Goal: Task Accomplishment & Management: Manage account settings

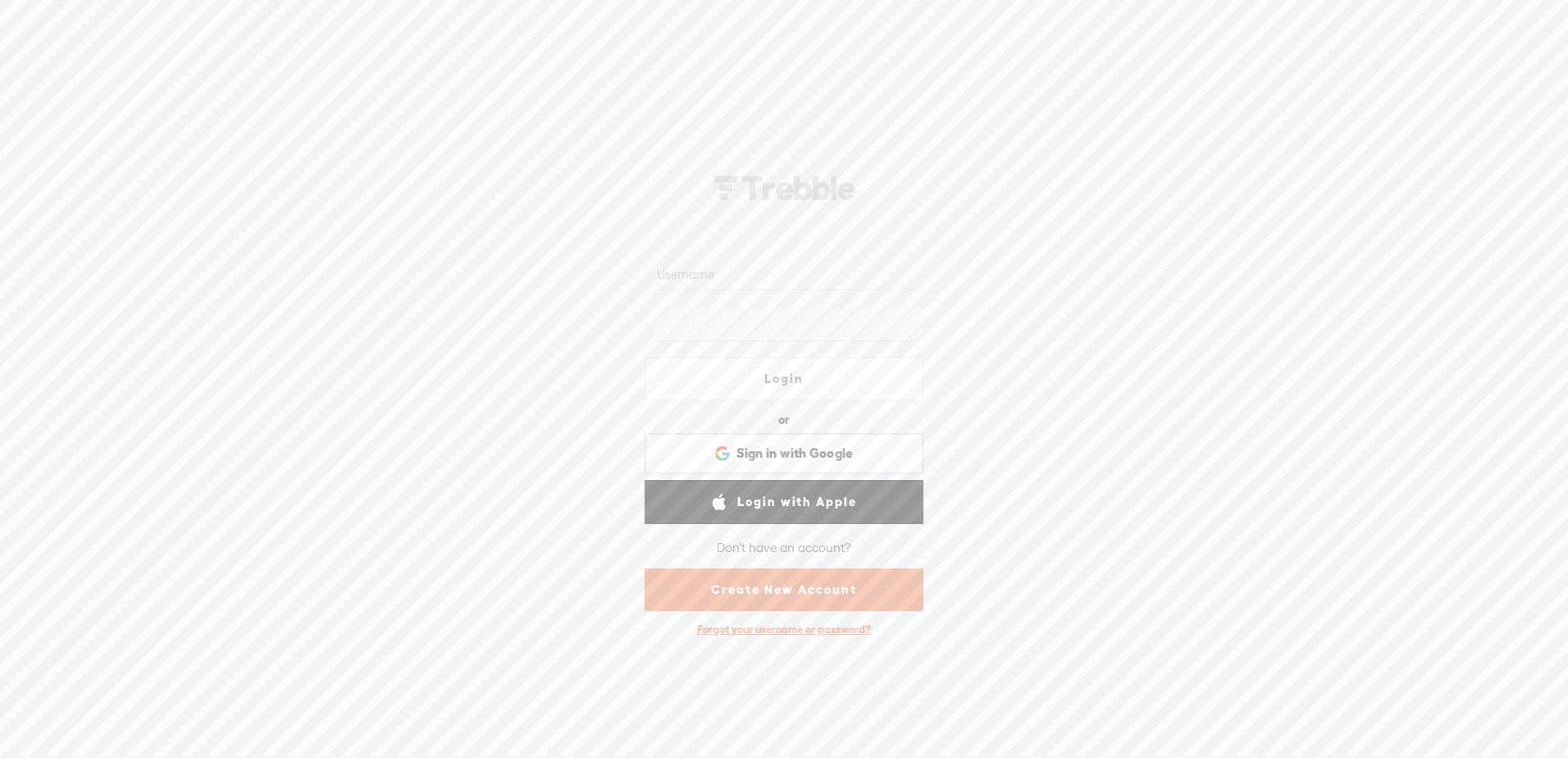
click at [734, 274] on input "text" at bounding box center [786, 274] width 266 height 32
click at [1282, 197] on div "Login or Login with Facebook Sign in with Google Sign in with Google. Opens in …" at bounding box center [784, 401] width 1568 height 713
click at [854, 596] on link "Create New Account" at bounding box center [784, 589] width 279 height 43
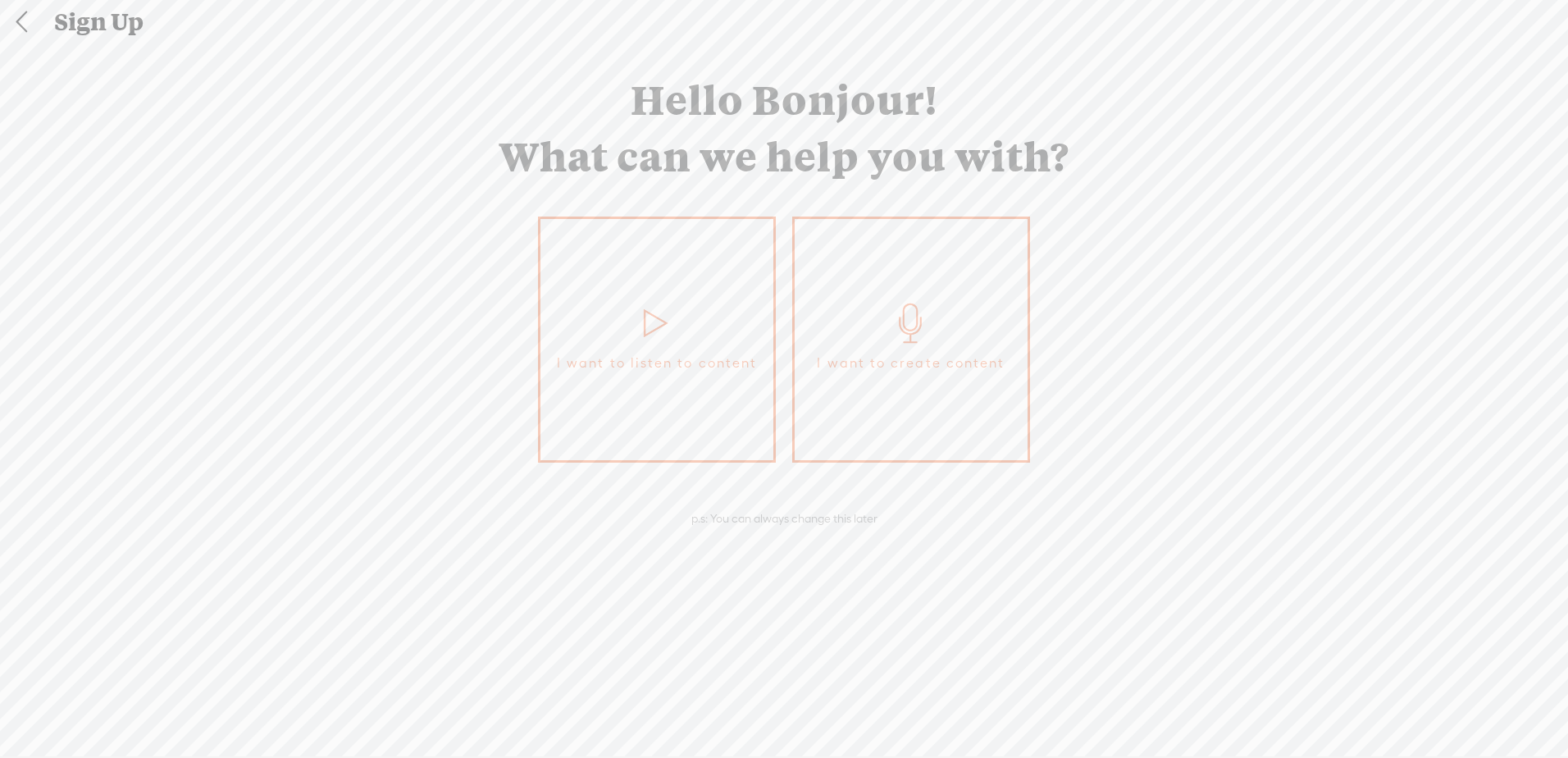
click at [890, 289] on link "I want to create content" at bounding box center [911, 340] width 238 height 246
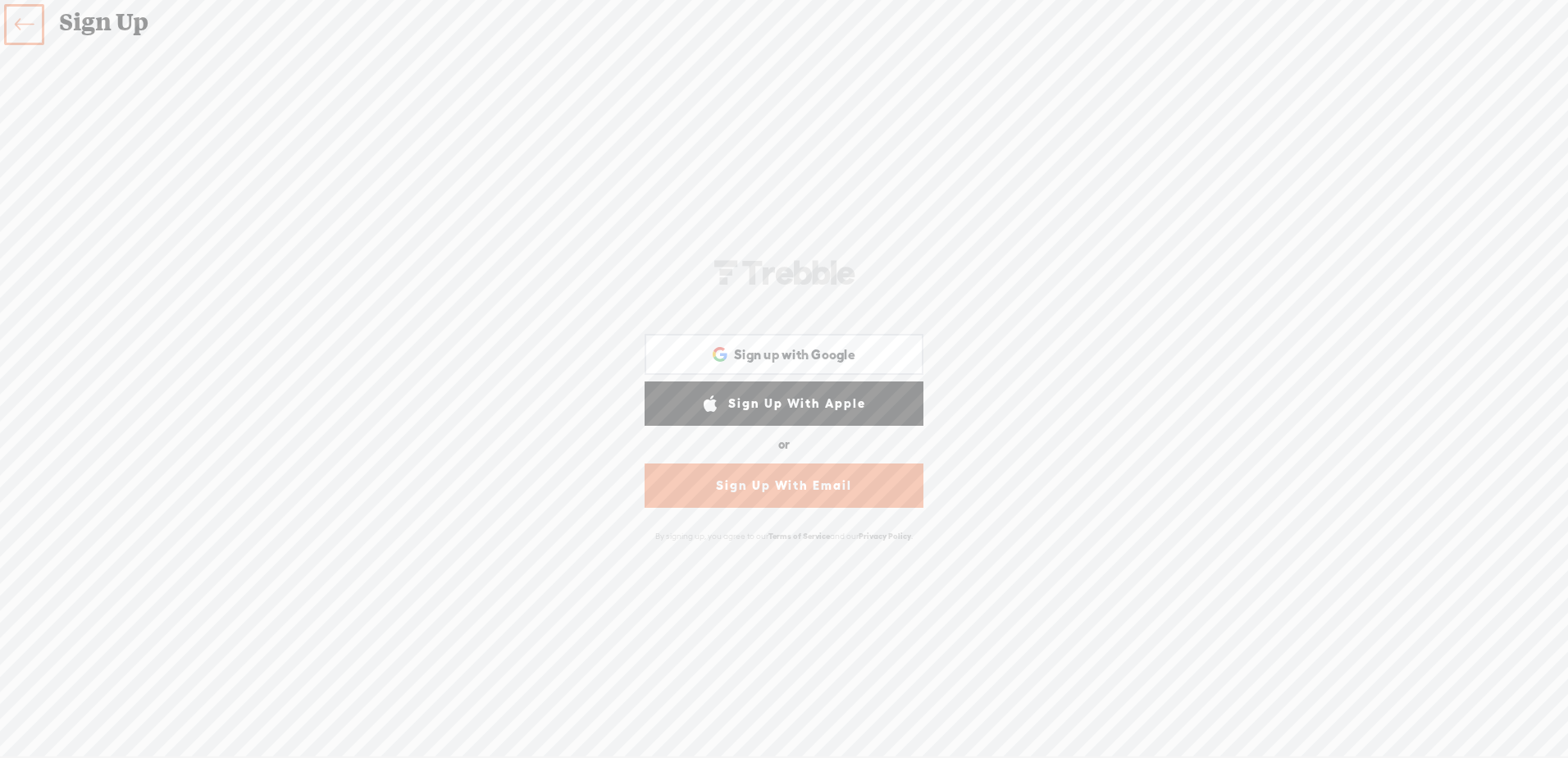
click at [819, 465] on link "Sign Up With Email" at bounding box center [784, 486] width 279 height 45
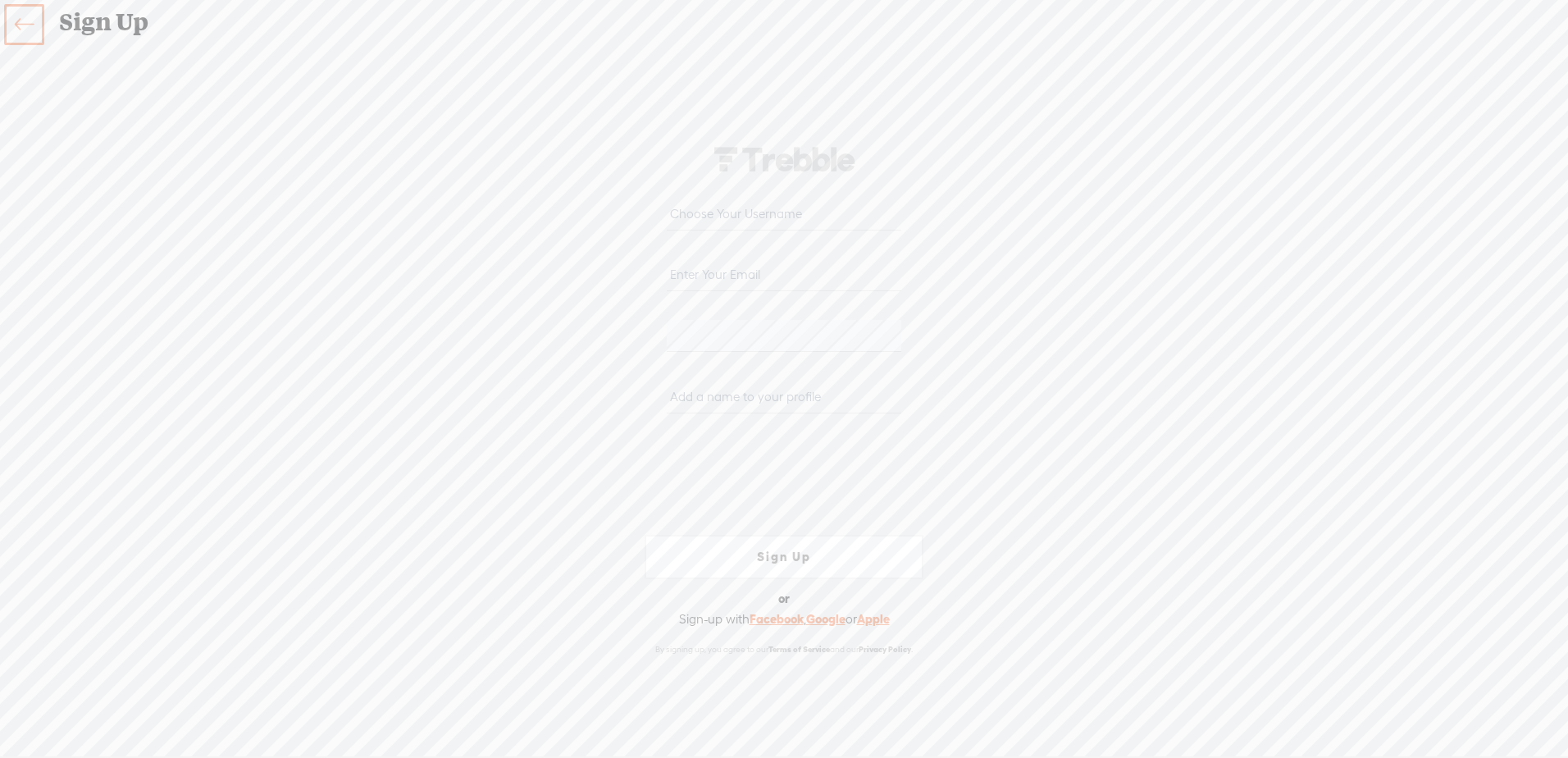
type input "[PERSON_NAME][EMAIL_ADDRESS][DOMAIN_NAME]"
click at [766, 203] on input "text" at bounding box center [784, 214] width 234 height 32
type input "y"
type input "your_girl_in_the_chair"
click at [763, 391] on input "text" at bounding box center [784, 397] width 234 height 32
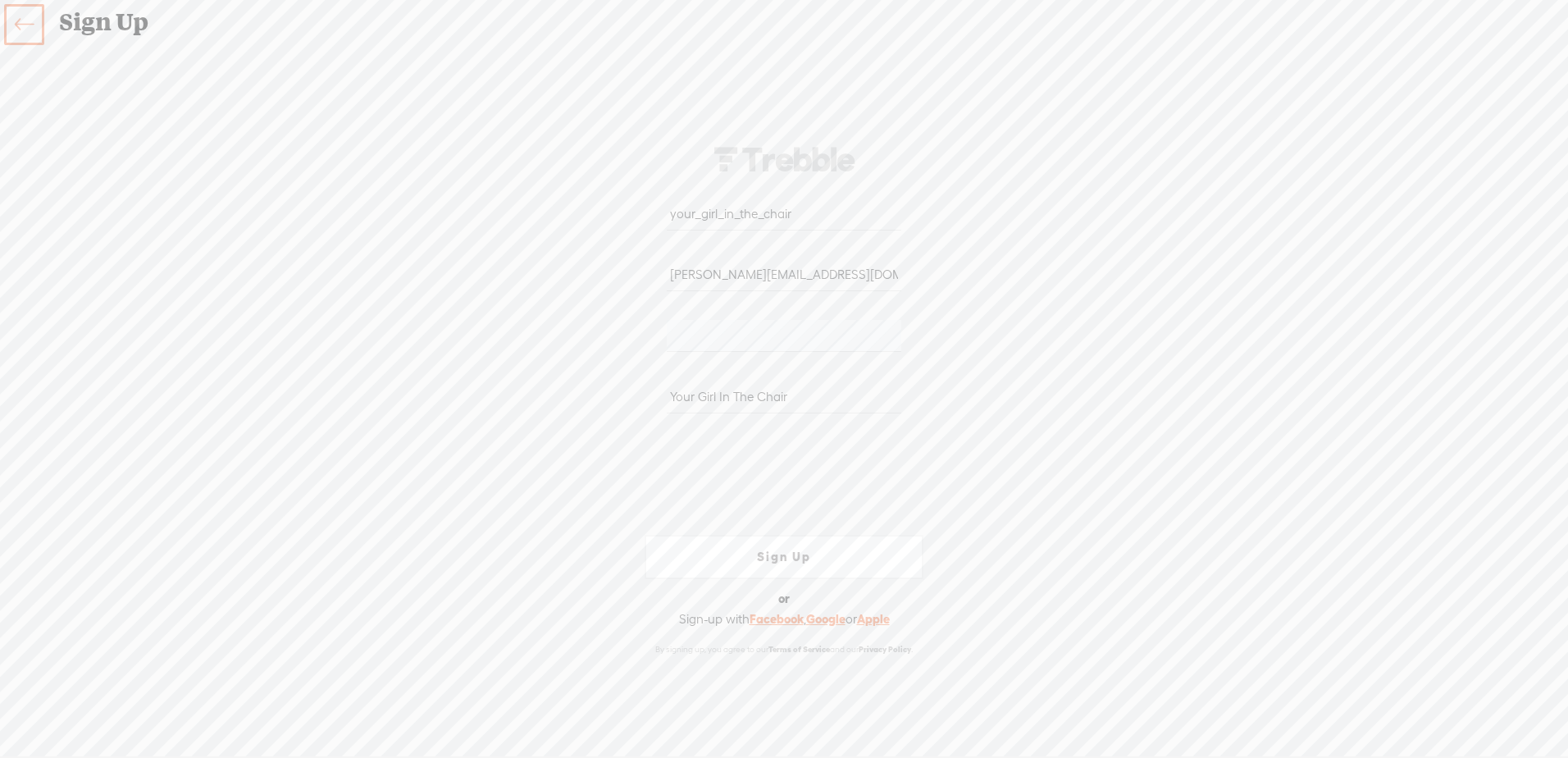
type input "Your Girl In The Chair"
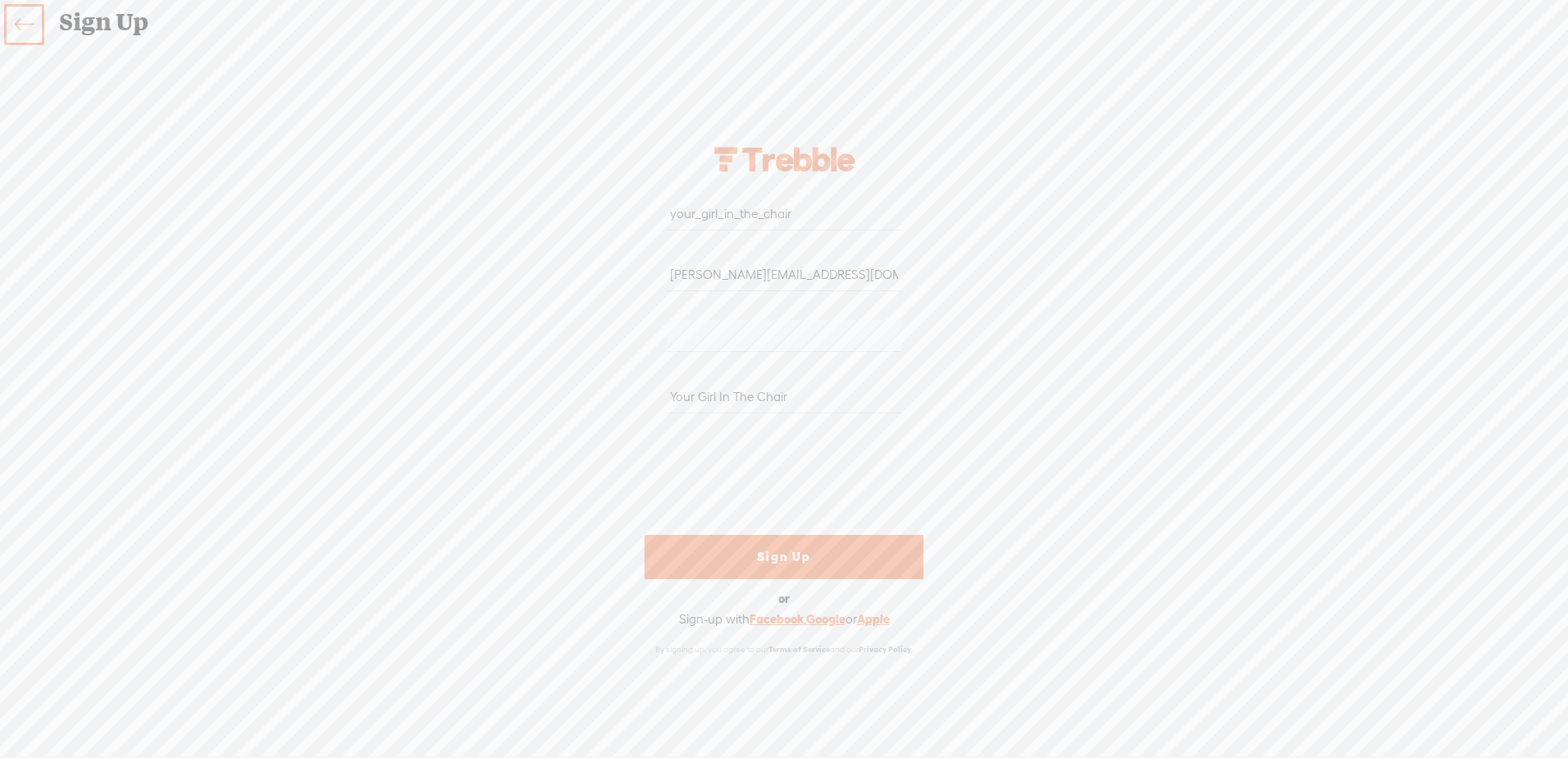
click at [752, 561] on link "Sign Up" at bounding box center [784, 556] width 279 height 45
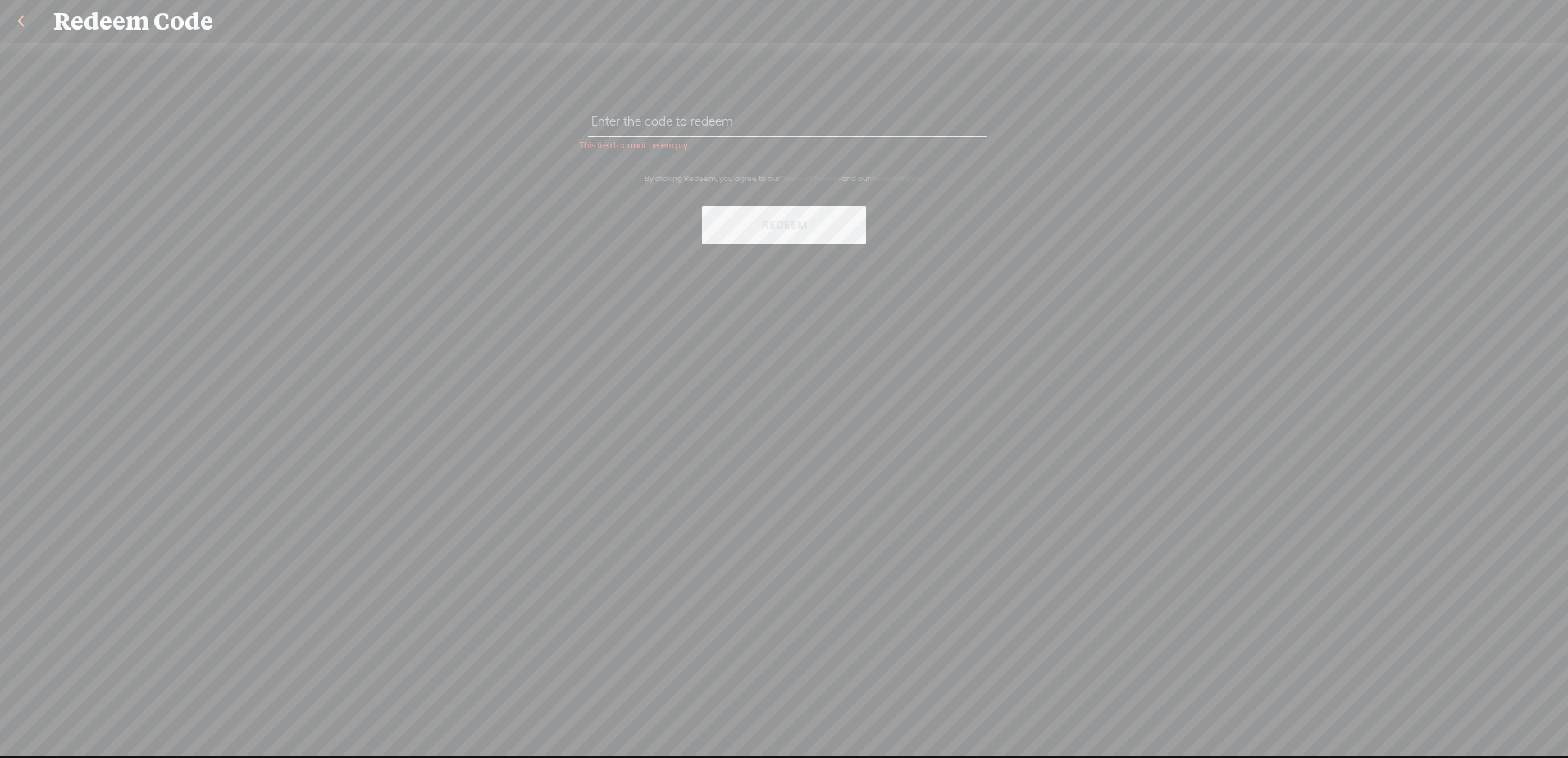
click at [639, 131] on input "text" at bounding box center [786, 121] width 397 height 32
paste input "MUMJ-CJQL-99X3-YJVE-0823"
type input "MUMJ-CJQL-99X3-YJVE-0823"
click at [832, 223] on button "Redeem" at bounding box center [784, 224] width 164 height 38
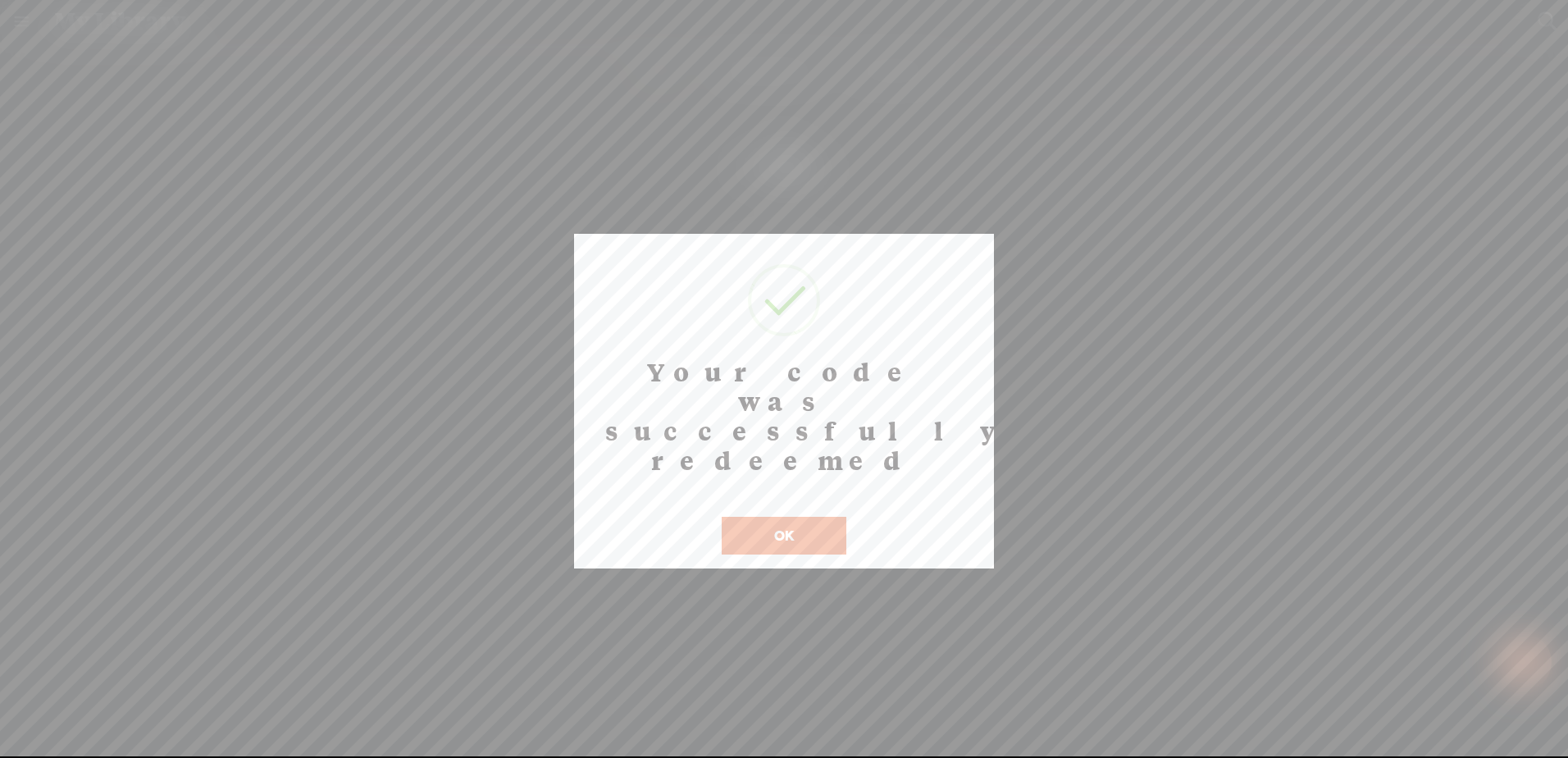
click at [780, 517] on button "OK" at bounding box center [784, 535] width 125 height 38
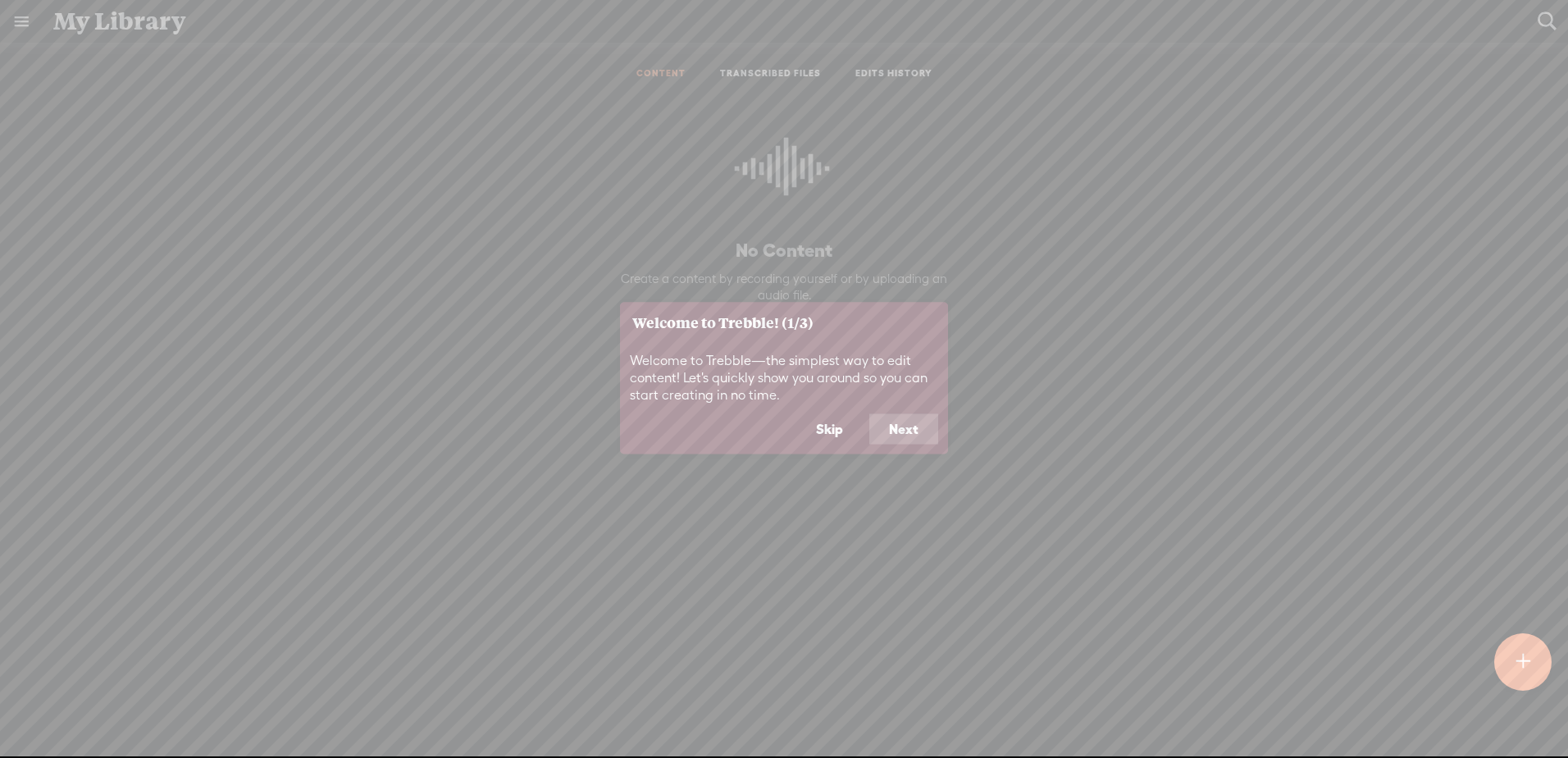
click at [909, 436] on button "Next" at bounding box center [903, 429] width 69 height 31
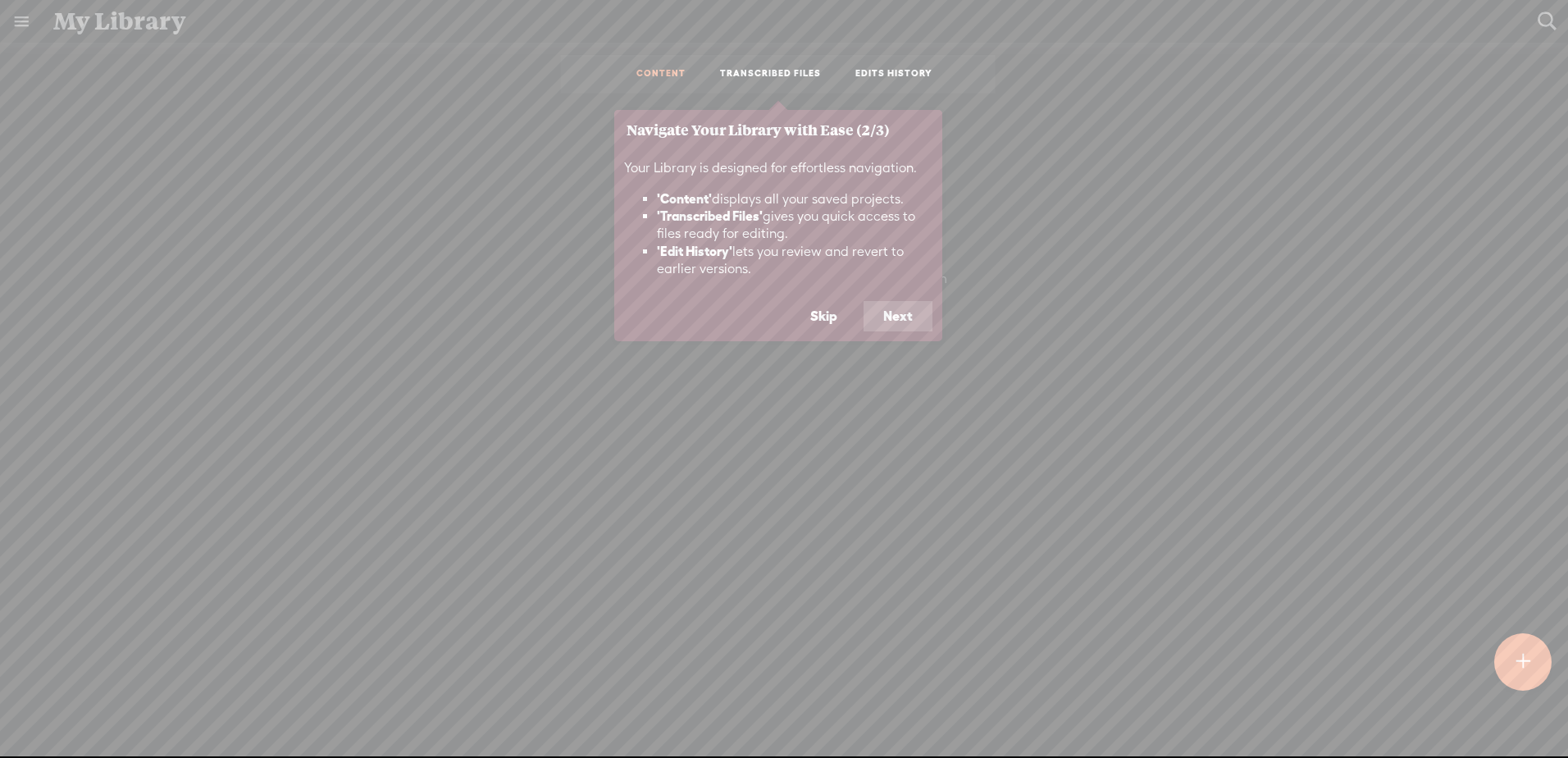
click at [883, 307] on button "Next" at bounding box center [898, 317] width 69 height 31
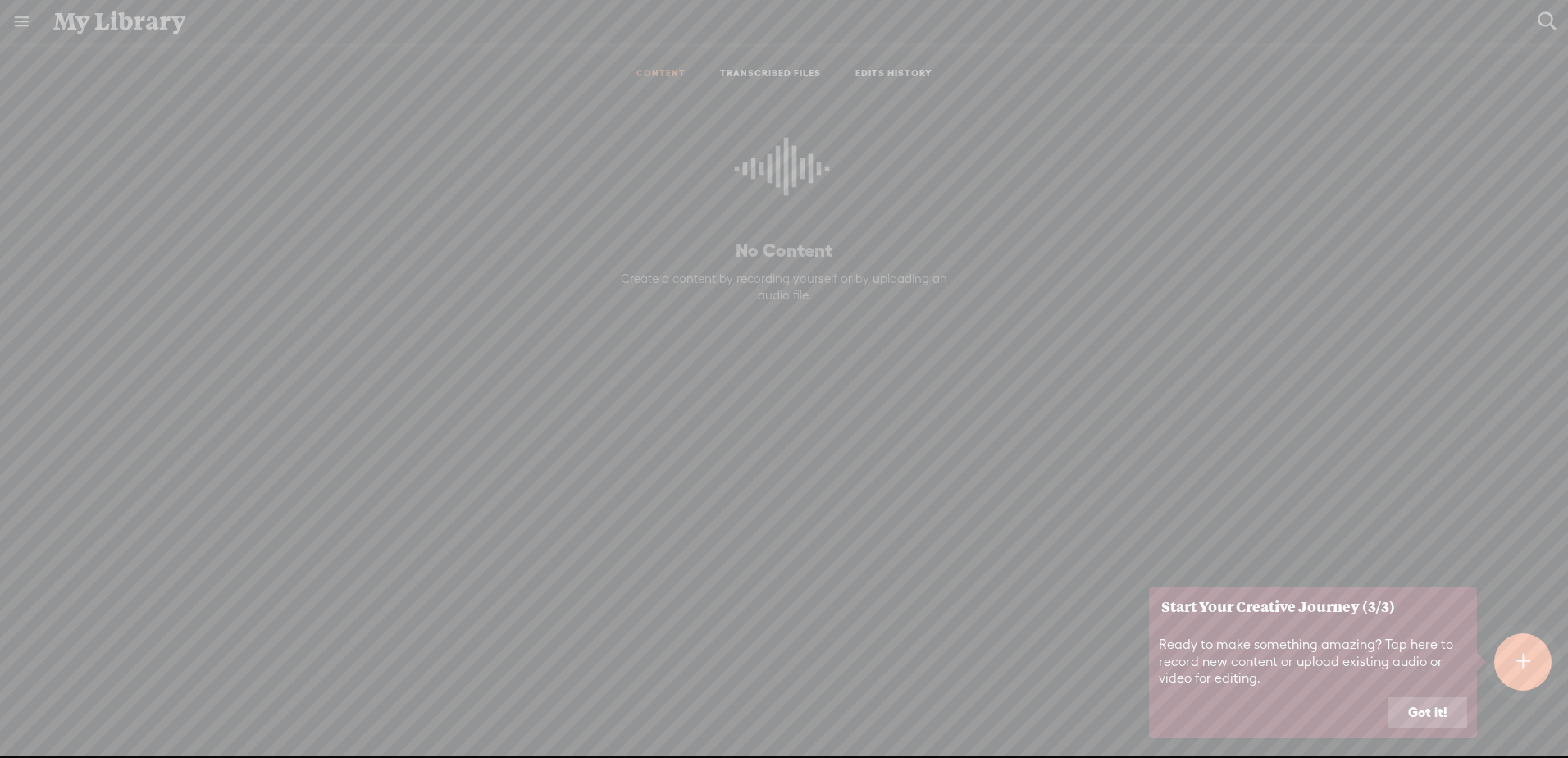
click at [1413, 708] on button "Got it!" at bounding box center [1428, 713] width 79 height 31
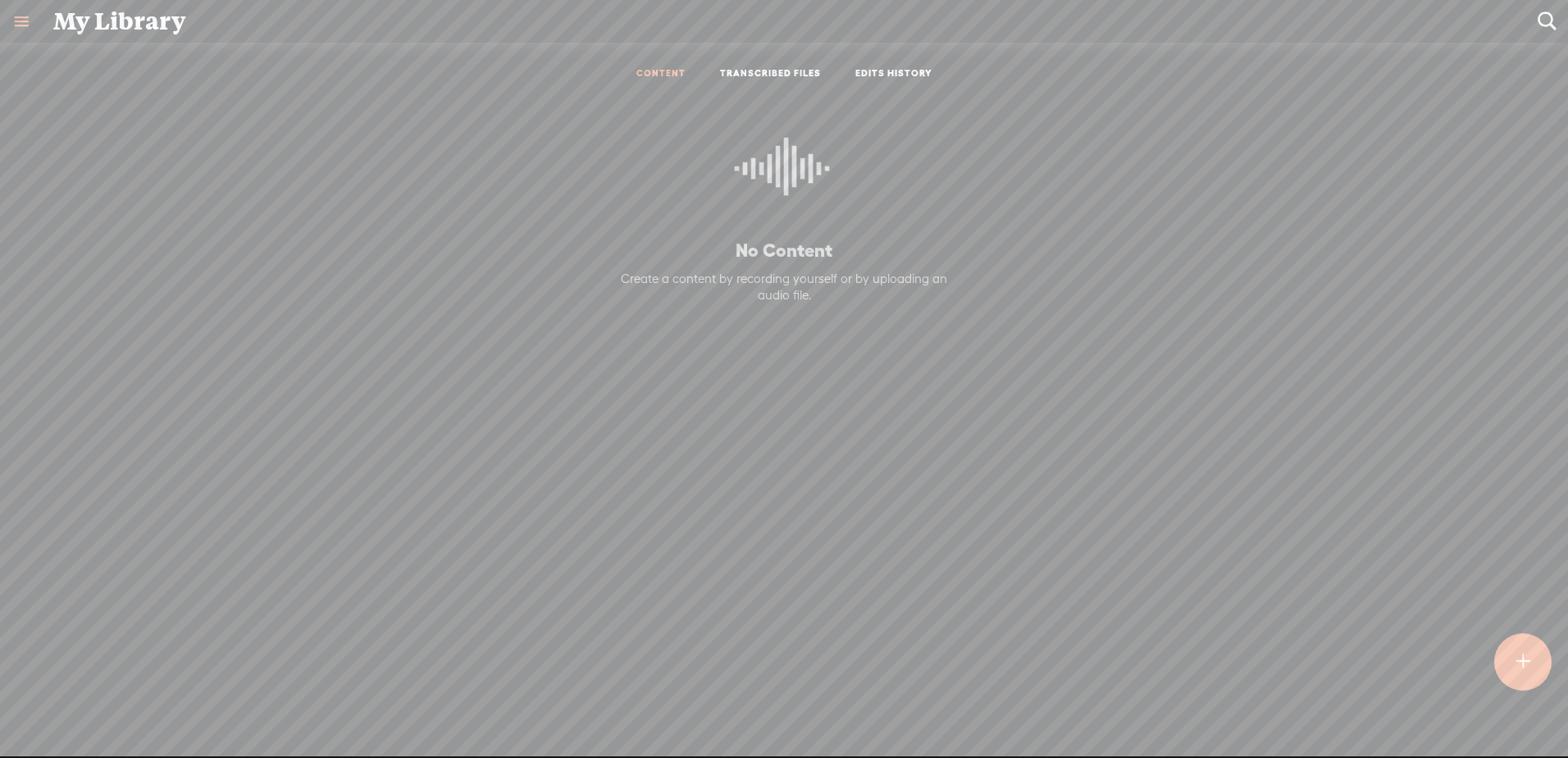
click at [20, 10] on link at bounding box center [21, 21] width 43 height 43
click at [74, 713] on div "SETTINGS" at bounding box center [86, 720] width 60 height 14
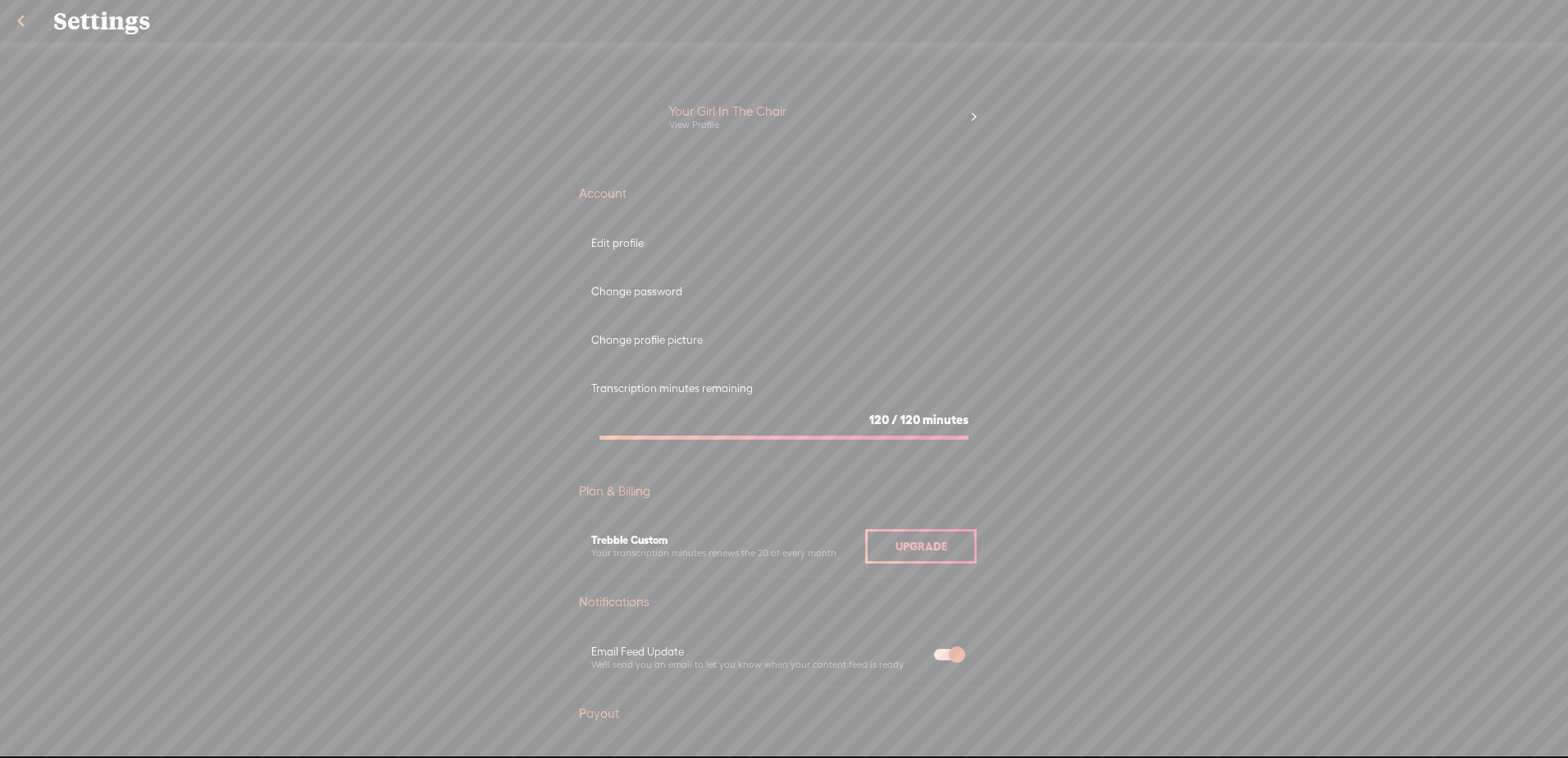
click at [625, 151] on div "Your Girl In The Chair View Profile" at bounding box center [784, 118] width 411 height 101
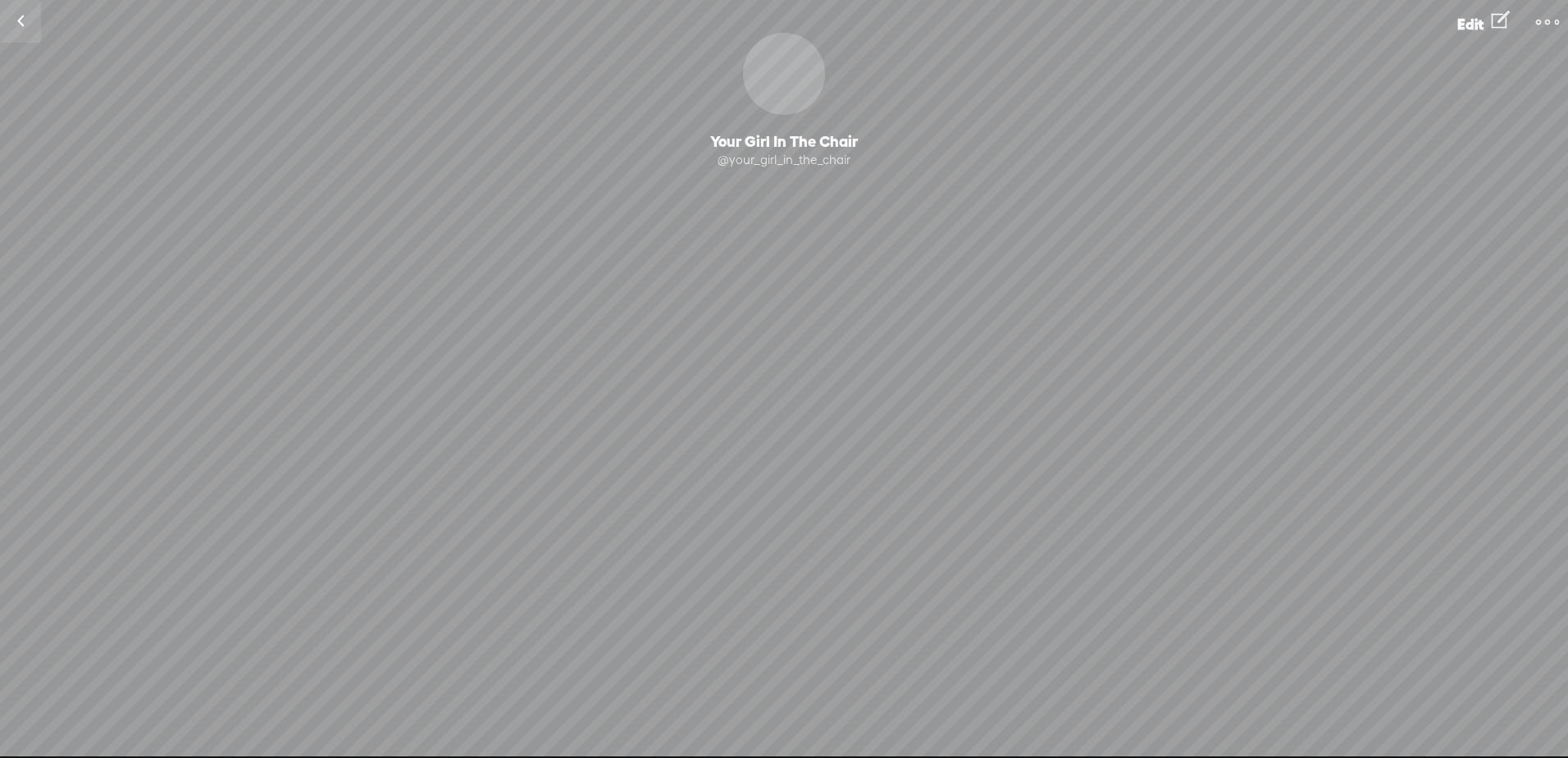
click at [1511, 18] on link "Edit" at bounding box center [1484, 20] width 87 height 41
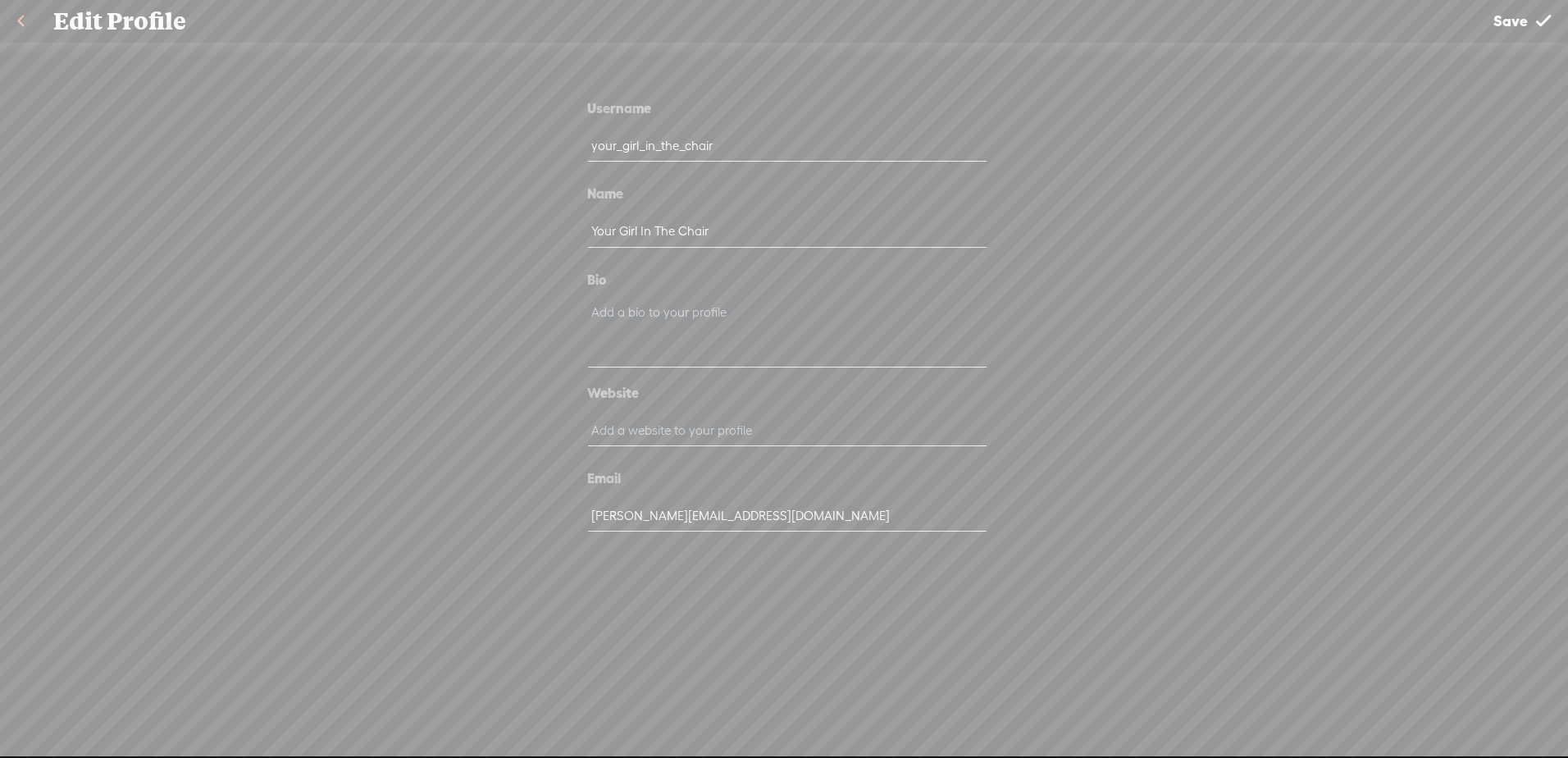
click at [663, 437] on input "text" at bounding box center [786, 430] width 397 height 32
type input "[URL][DOMAIN_NAME]"
click at [672, 309] on textarea at bounding box center [786, 334] width 397 height 66
click at [1498, 29] on span "Save" at bounding box center [1510, 21] width 34 height 42
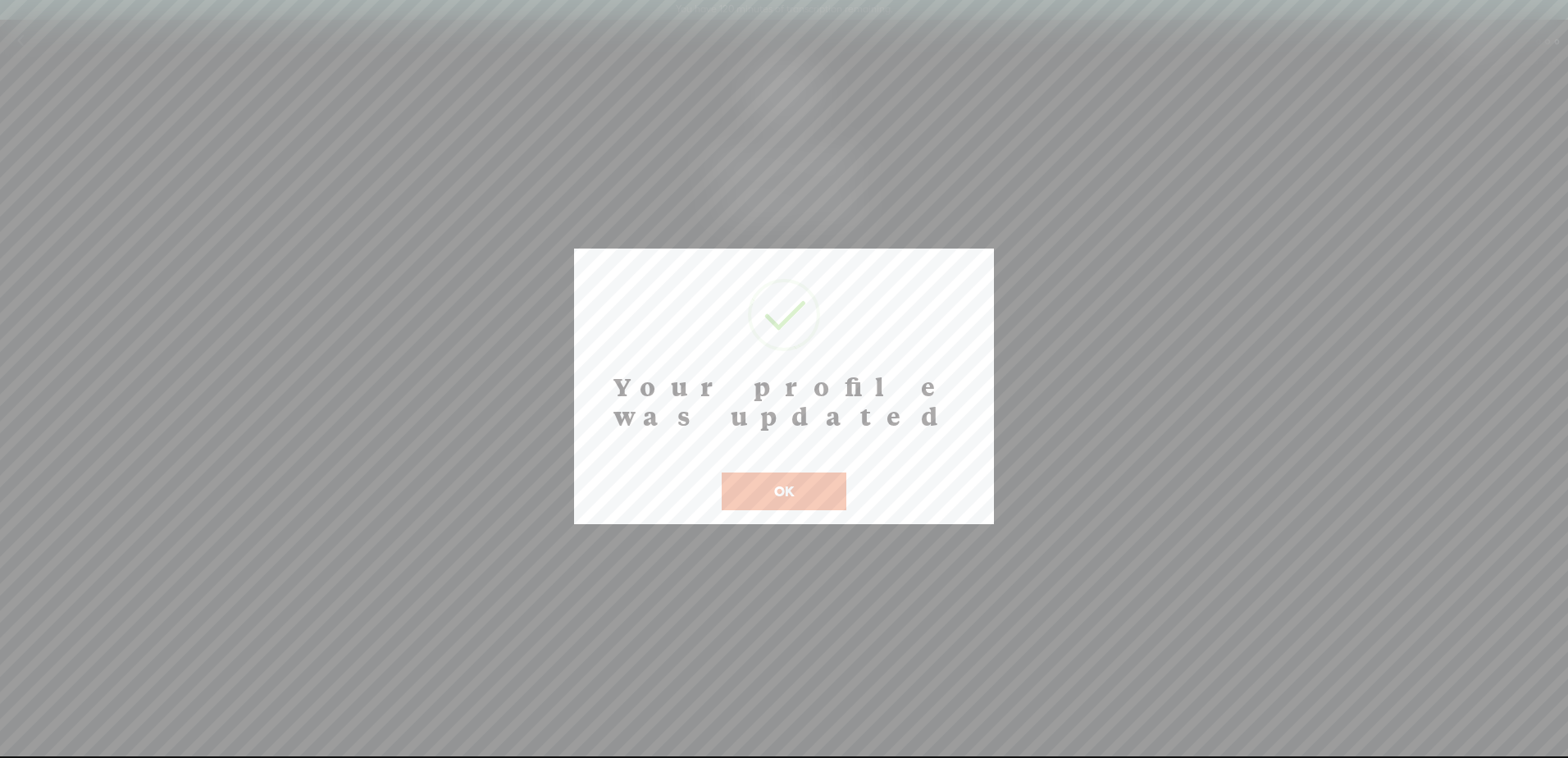
click at [813, 472] on button "OK" at bounding box center [784, 491] width 125 height 38
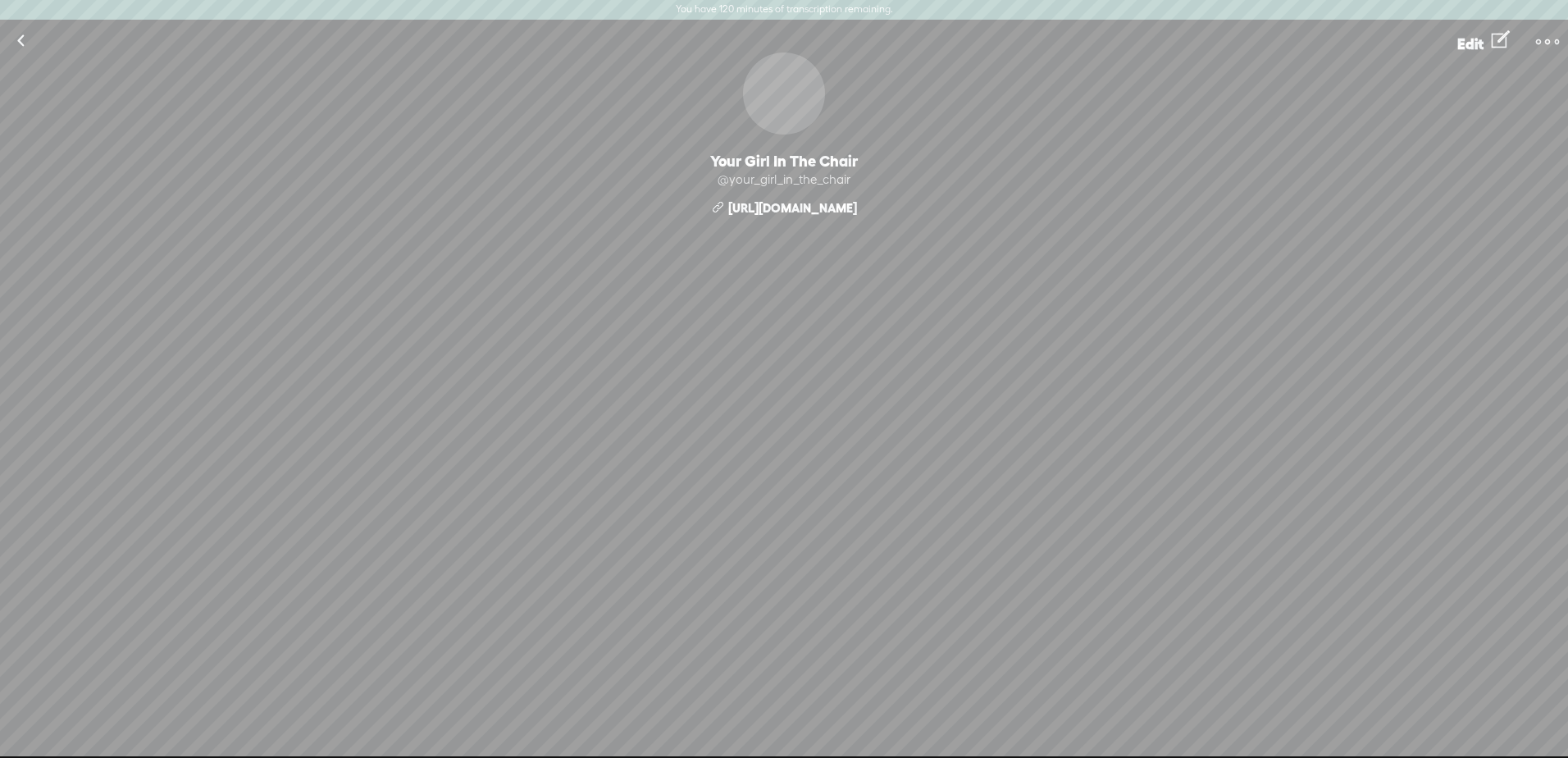
click at [1554, 40] on t at bounding box center [1548, 42] width 23 height 23
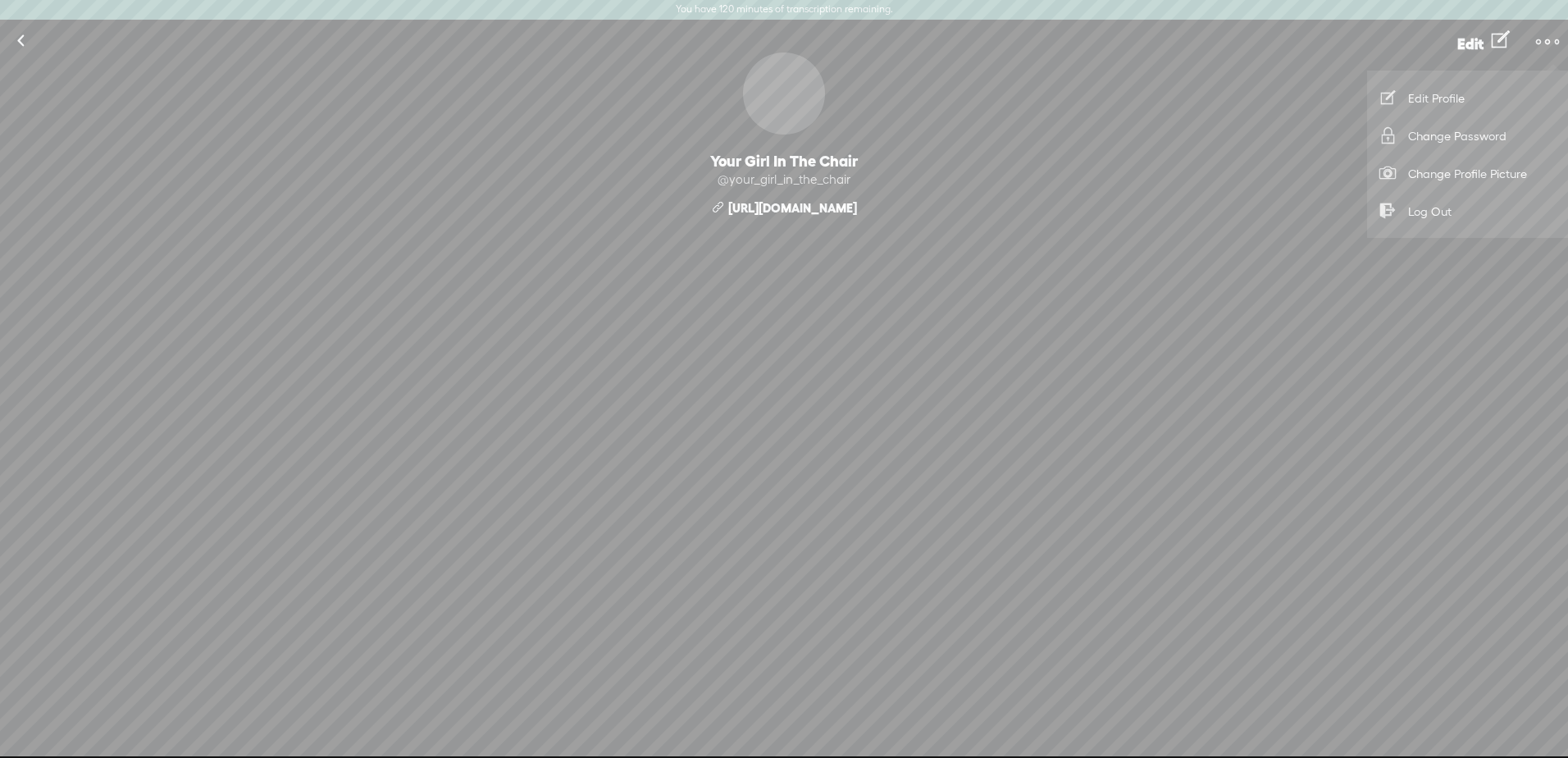
click at [1491, 168] on link "Change Profile Picture" at bounding box center [1468, 173] width 184 height 38
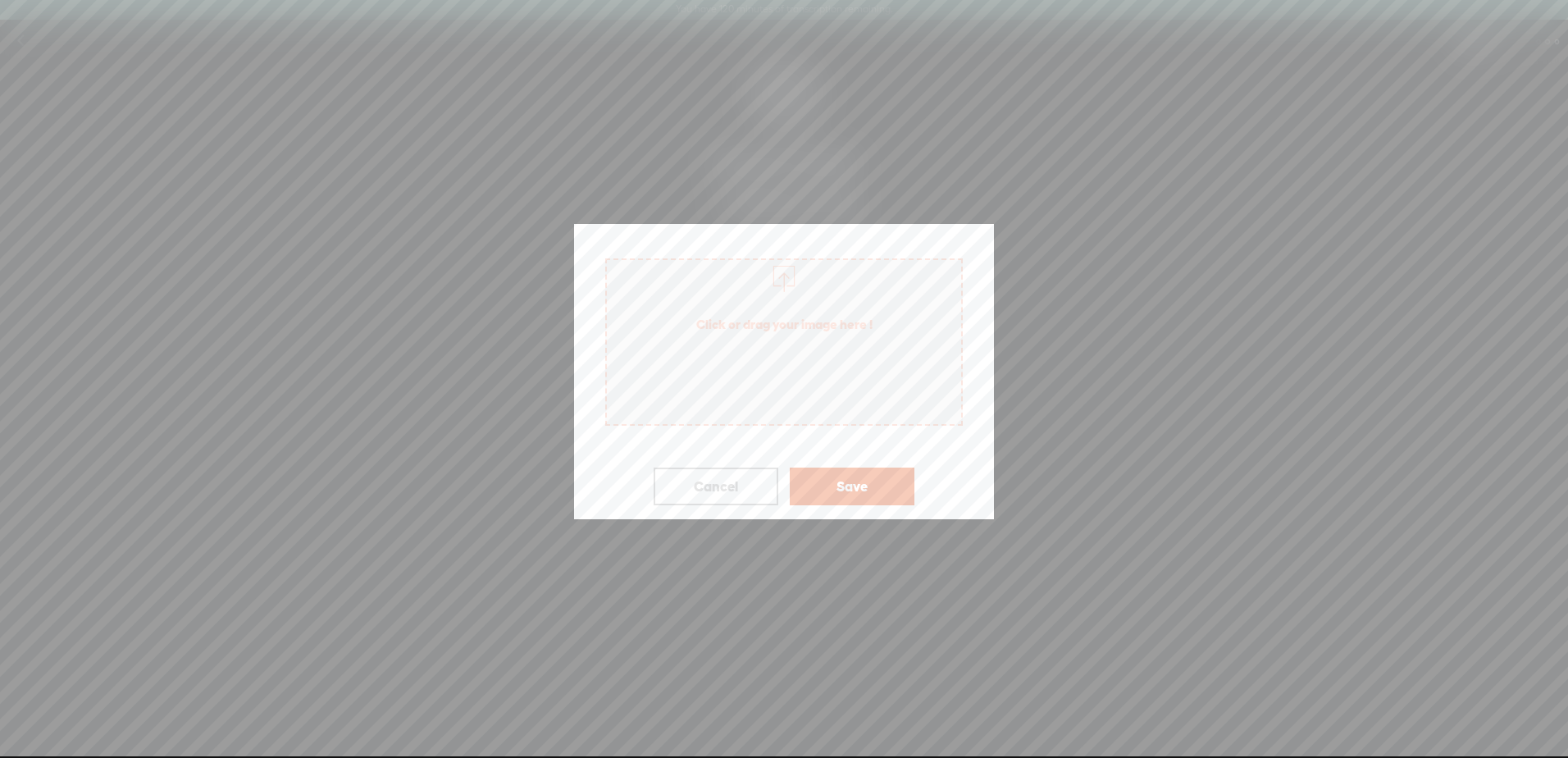
click at [770, 382] on span "Click or drag your image here !" at bounding box center [784, 342] width 357 height 168
click at [854, 493] on button "Save" at bounding box center [852, 486] width 125 height 38
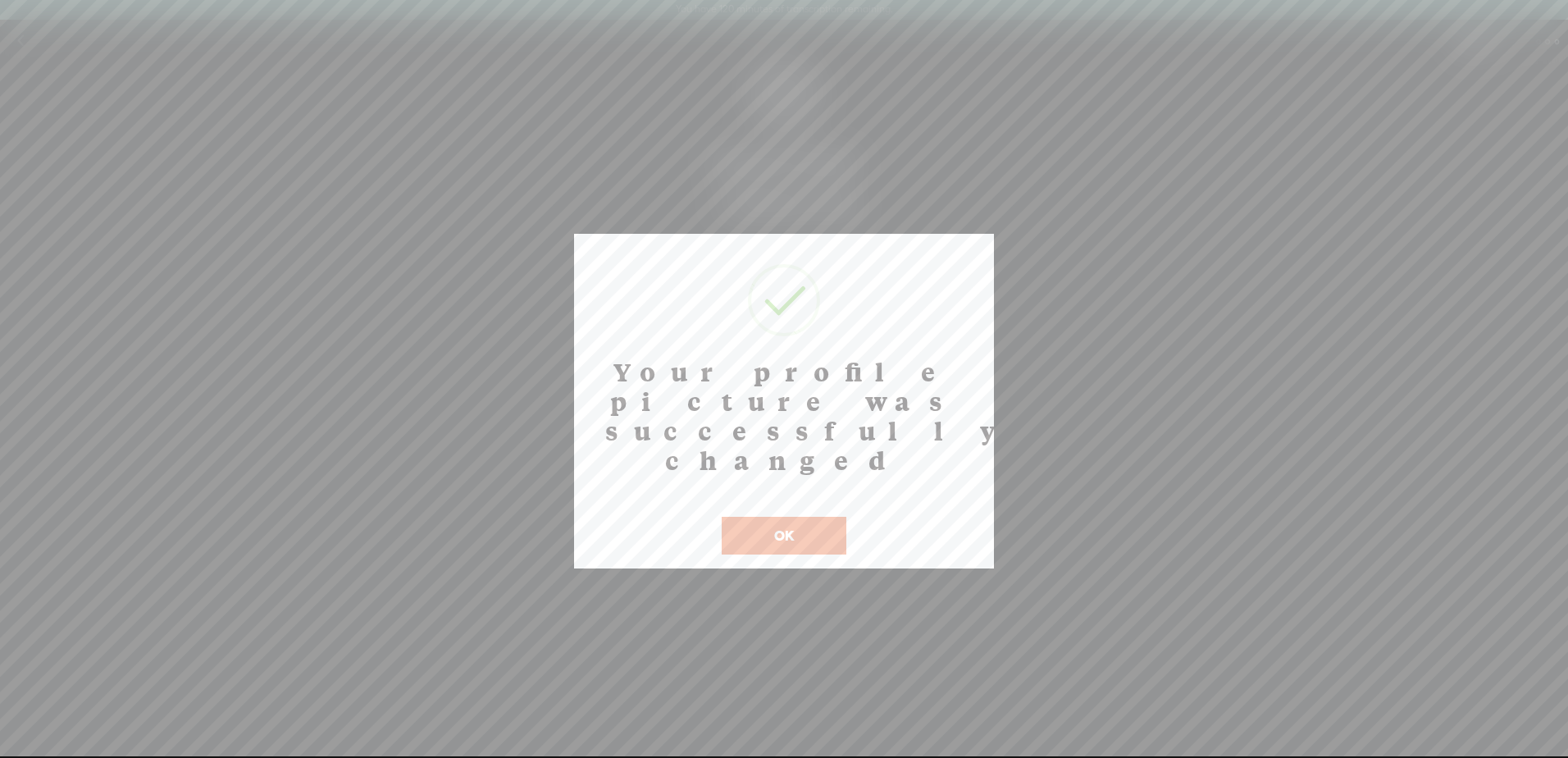
click at [806, 517] on button "OK" at bounding box center [784, 535] width 125 height 38
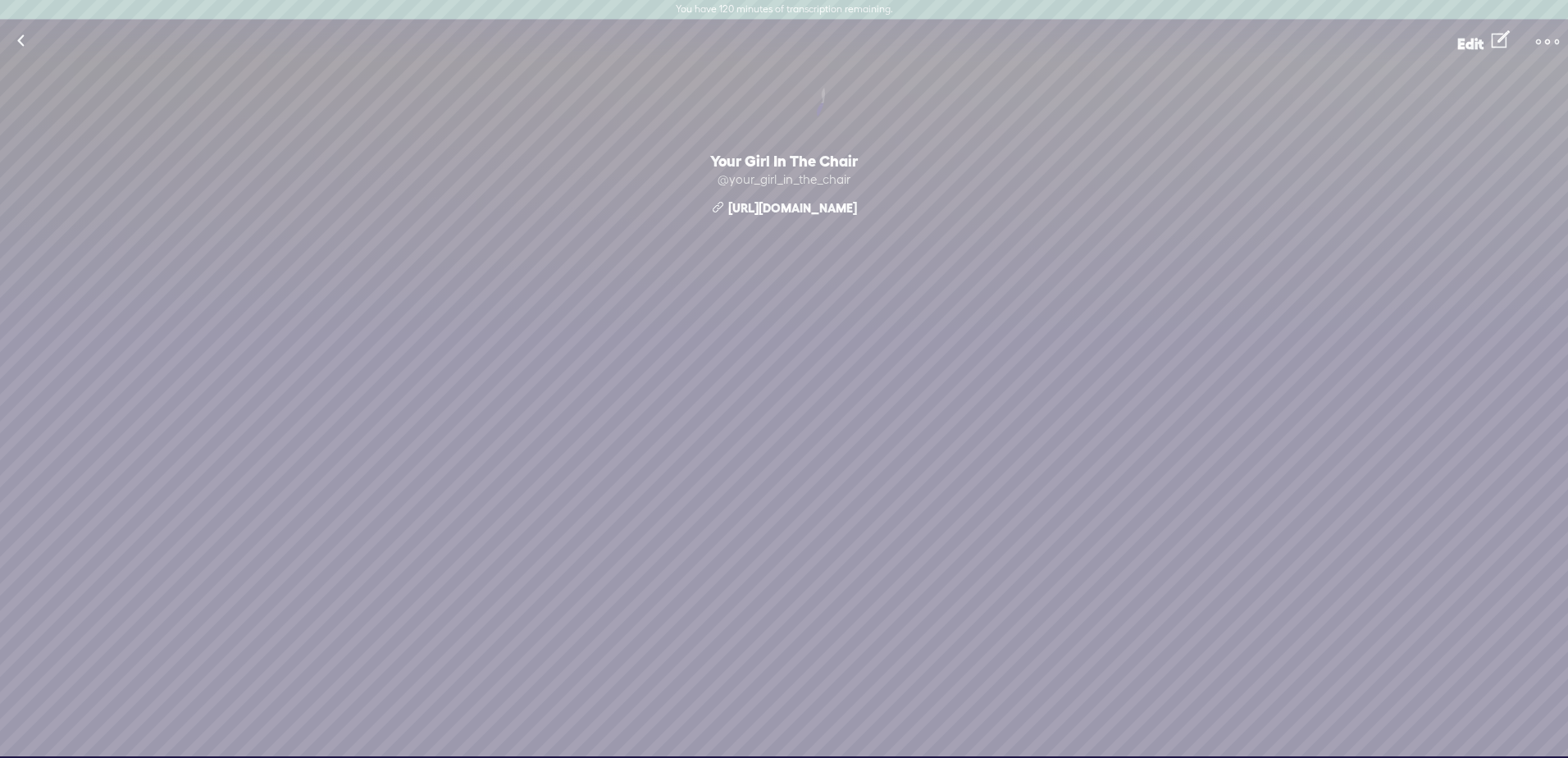
click at [1501, 48] on t at bounding box center [1501, 40] width 18 height 28
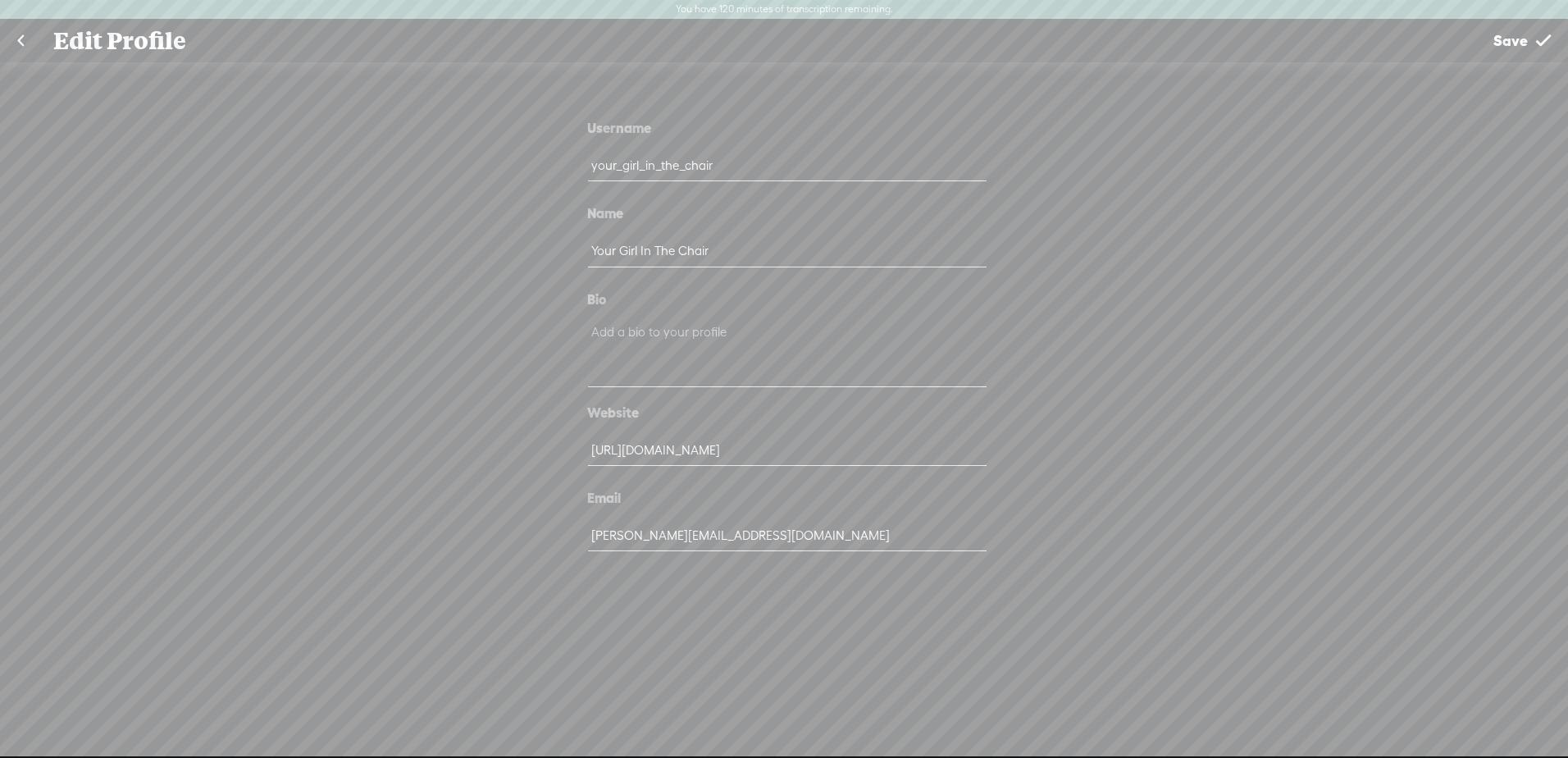
click at [1539, 37] on t at bounding box center [1544, 41] width 15 height 42
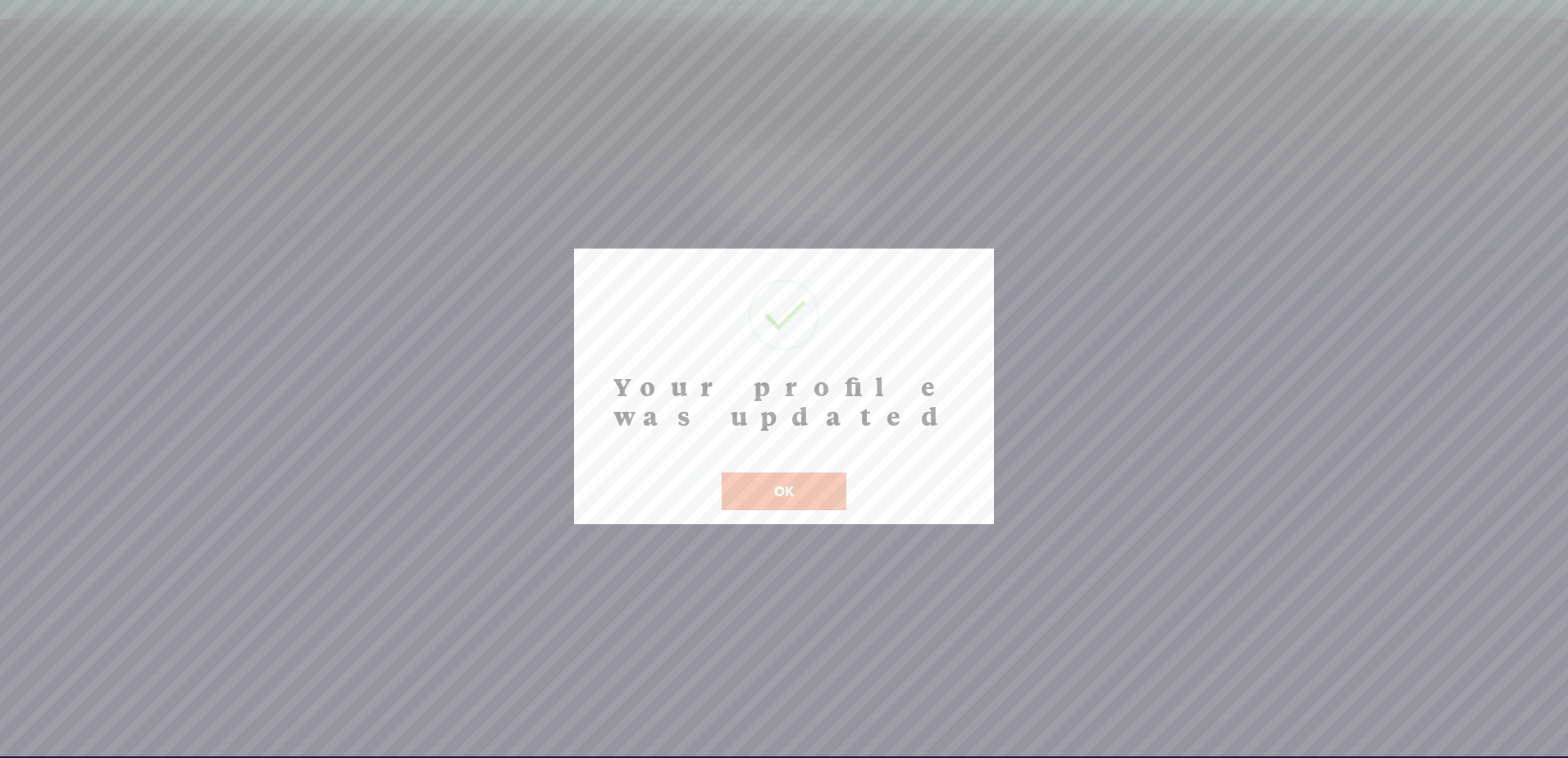
click at [766, 472] on button "OK" at bounding box center [784, 491] width 125 height 38
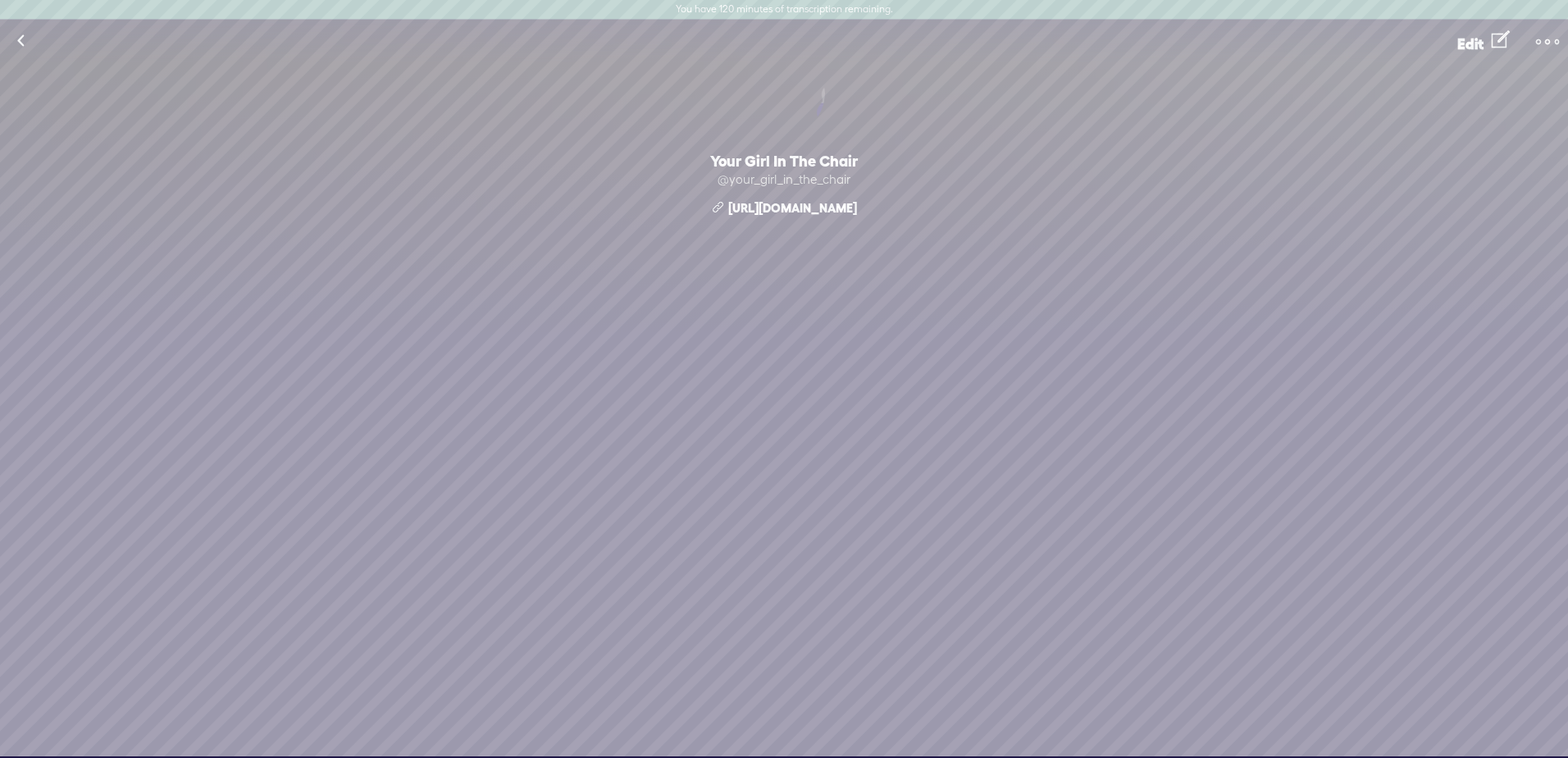
click at [1534, 37] on link at bounding box center [1547, 39] width 41 height 34
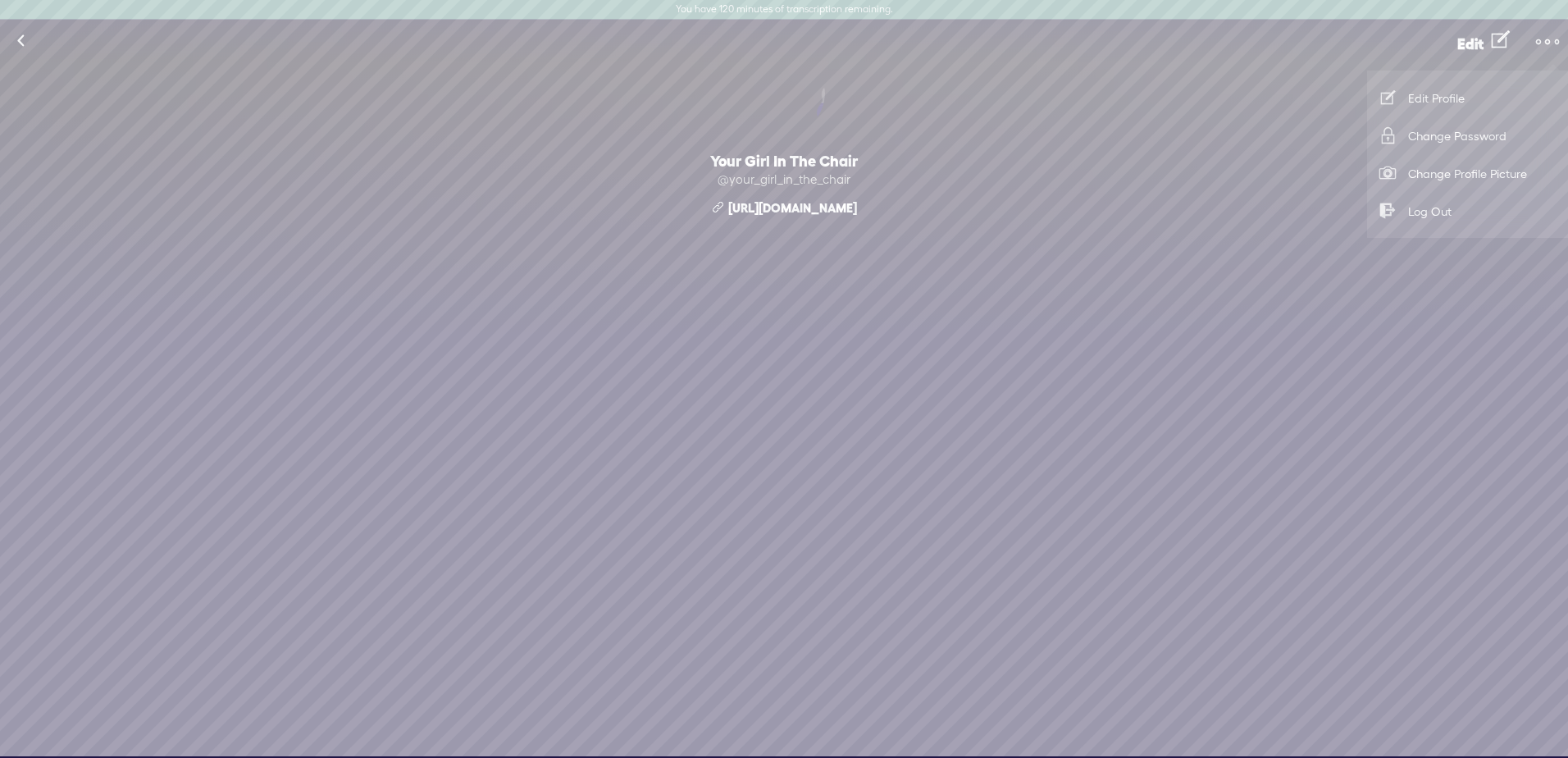
click at [1437, 169] on link "Change Profile Picture" at bounding box center [1468, 173] width 184 height 38
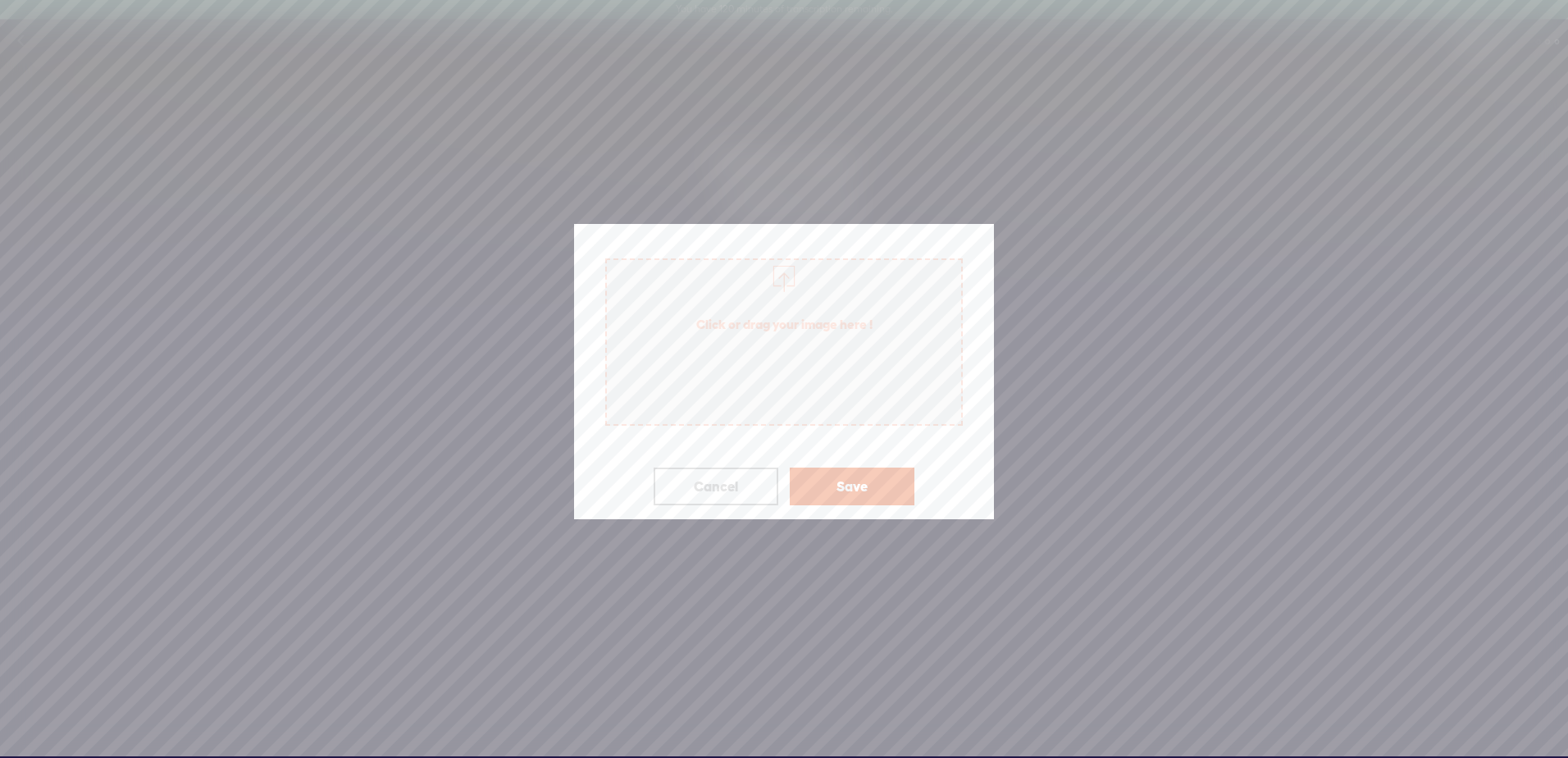
click at [756, 390] on span "Click or drag your image here !" at bounding box center [784, 342] width 357 height 168
click at [846, 478] on button "Save" at bounding box center [852, 486] width 125 height 38
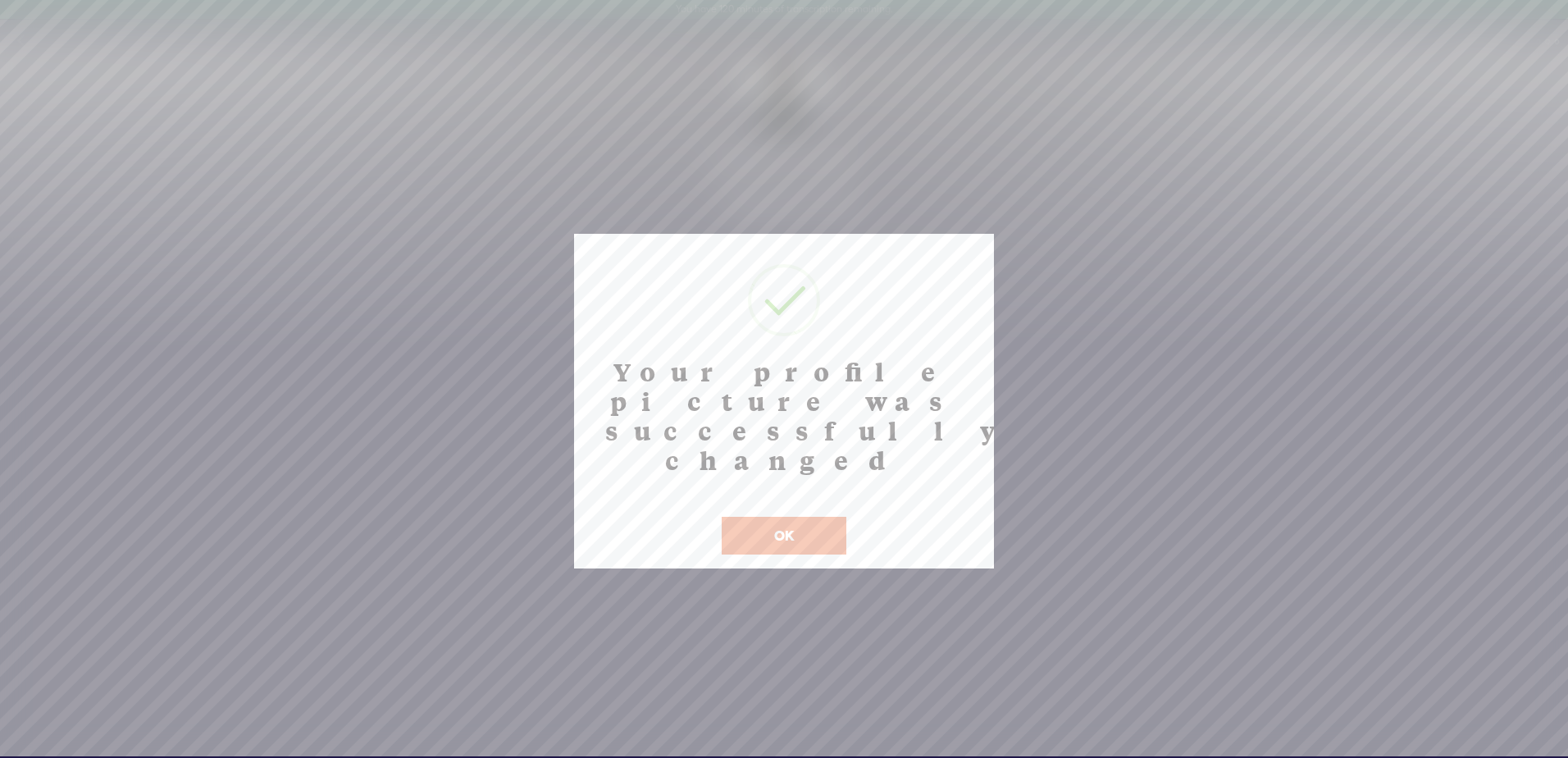
click at [798, 517] on button "OK" at bounding box center [784, 535] width 125 height 38
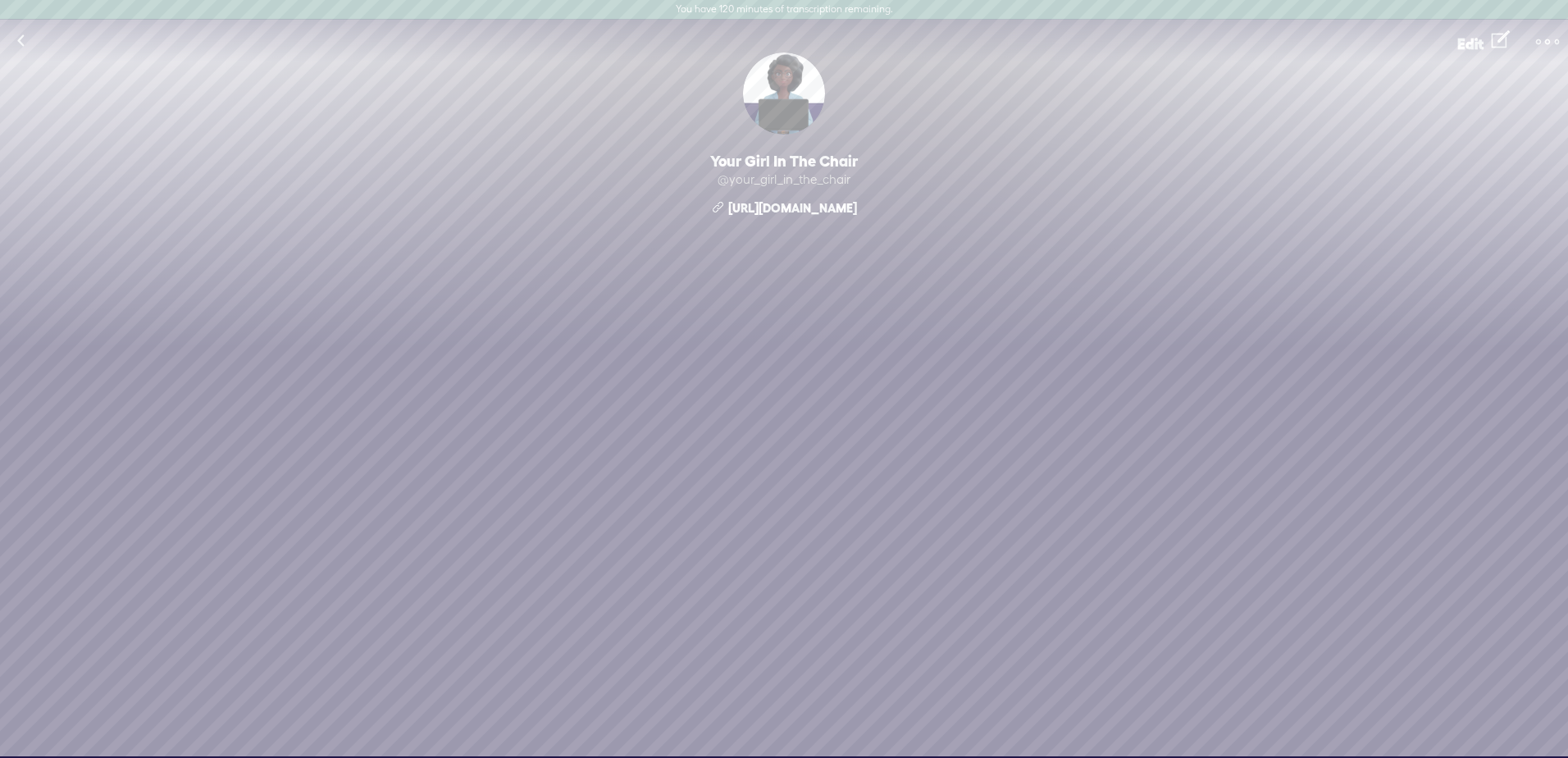
click at [19, 38] on link at bounding box center [20, 41] width 41 height 43
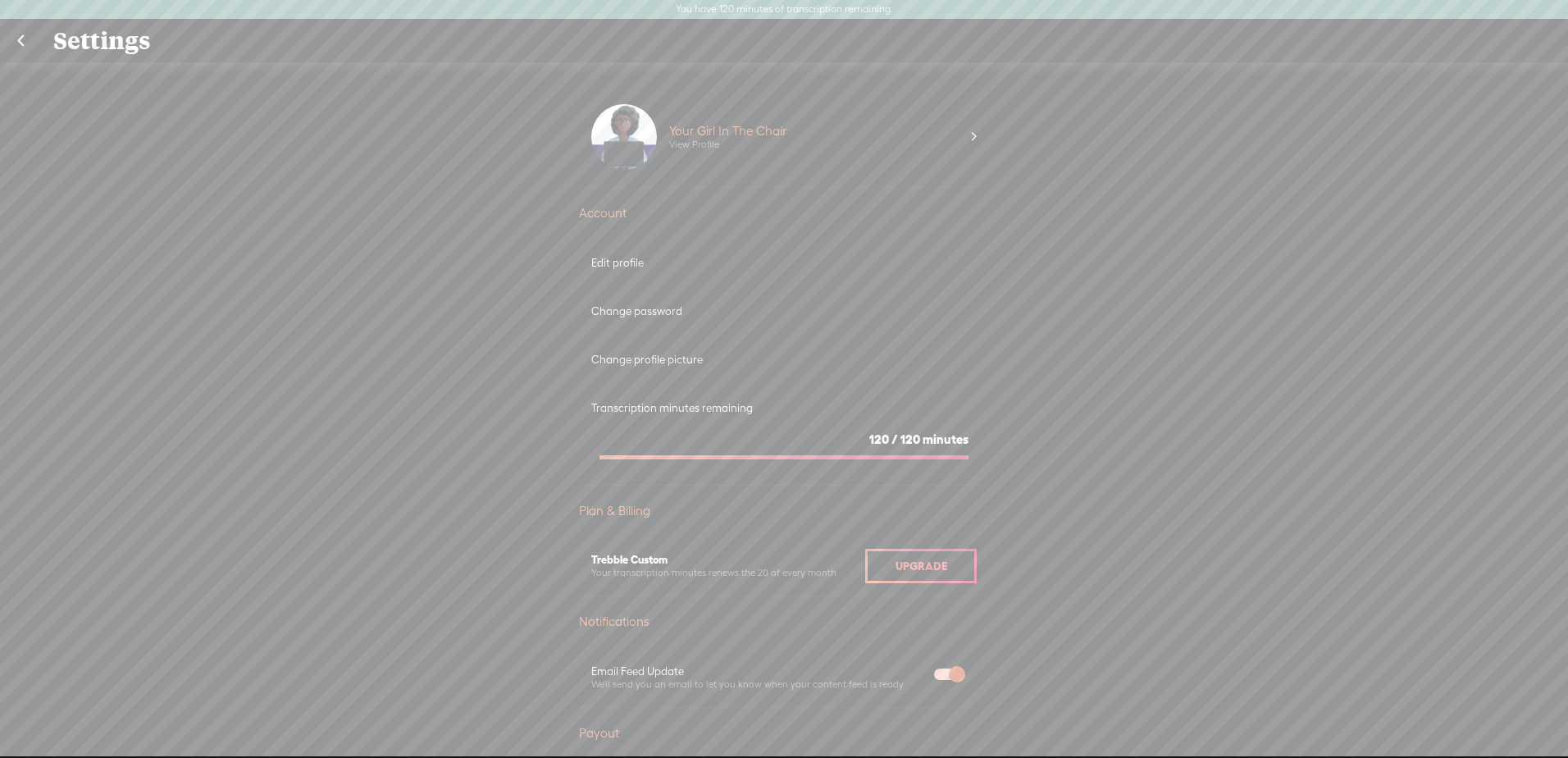
click at [25, 45] on link at bounding box center [20, 41] width 41 height 43
